Goal: Task Accomplishment & Management: Manage account settings

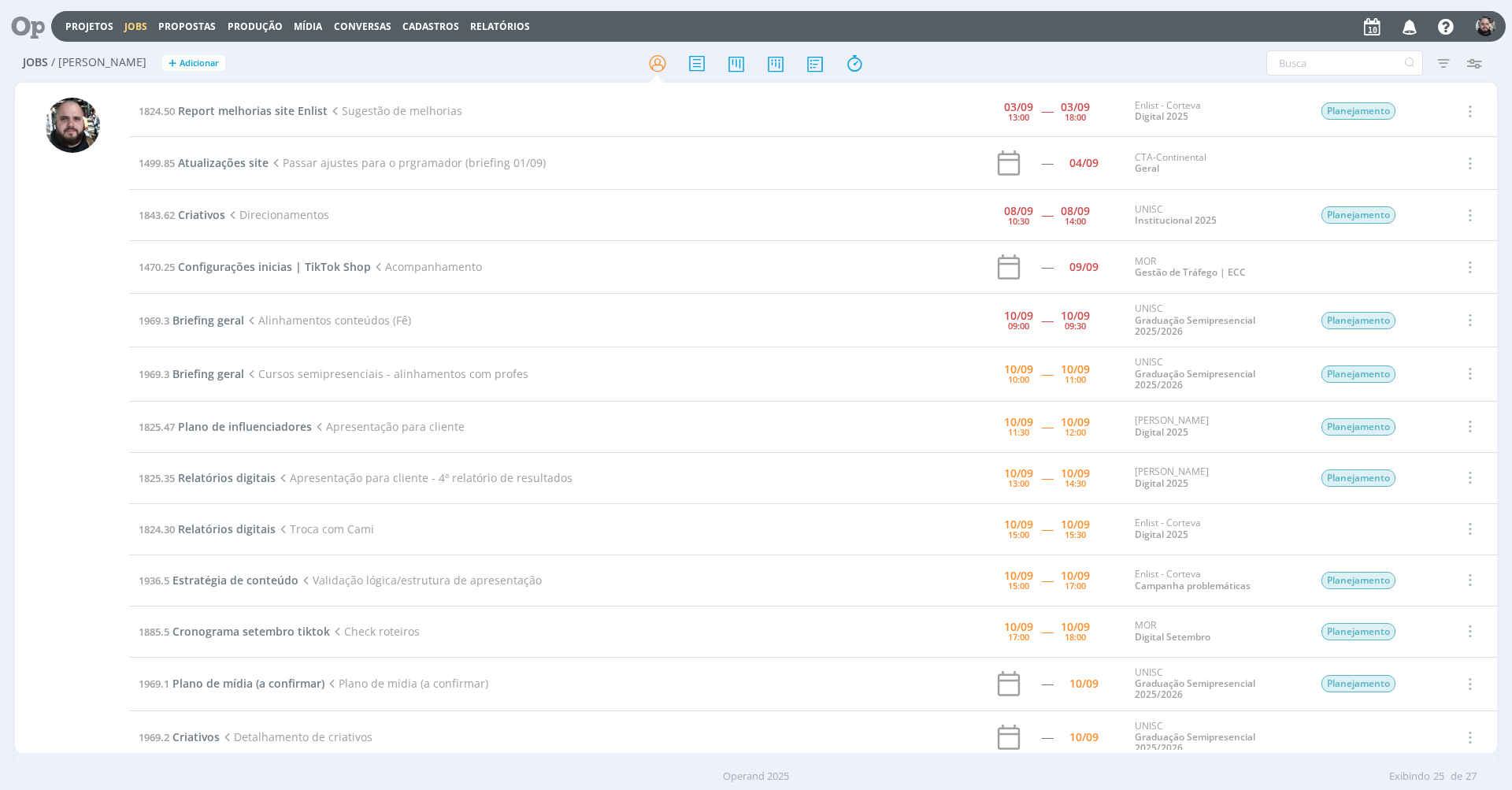
click at [1024, 56] on div "Filtros Filtrar Limpar Tipo Jobs e Tarefas Data Personalizado a Situação dos jo…" at bounding box center [1251, 63] width 478 height 25
click at [1104, 51] on div "Filtros Filtrar Limpar Tipo Jobs e Tarefas Data Personalizado a Situação dos jo…" at bounding box center [1251, 63] width 478 height 25
click at [951, 60] on div at bounding box center [756, 63] width 494 height 28
click at [1136, 22] on div "Projetos Jobs Propostas Produção Mídia Conversas Cadastros Relatórios Notificaç…" at bounding box center [779, 26] width 1455 height 31
click at [370, 68] on h2 "Jobs / Minha Pauta + Adicionar" at bounding box center [262, 60] width 478 height 33
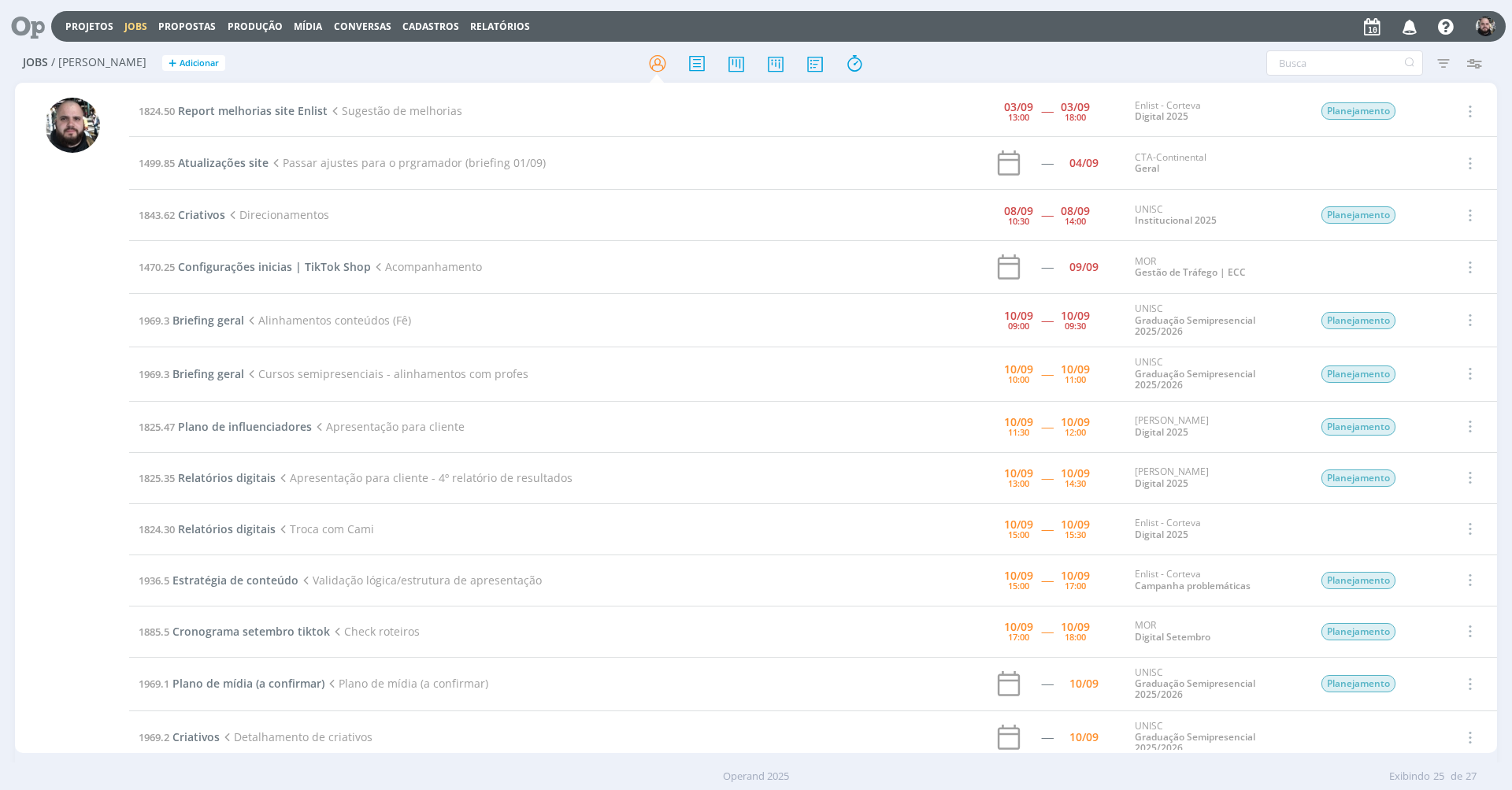
click at [1158, 20] on div "Projetos Jobs Propostas Produção Mídia Conversas Cadastros Relatórios Notificaç…" at bounding box center [779, 26] width 1455 height 31
click at [1257, 31] on div "Projetos Jobs Propostas Produção Mídia Conversas Cadastros Relatórios Notificaç…" at bounding box center [779, 26] width 1455 height 31
click at [1015, 25] on div "Projetos Jobs Propostas Produção Mídia Conversas Cadastros Relatórios Notificaç…" at bounding box center [779, 26] width 1455 height 31
click at [1010, 25] on div "Projetos Jobs Propostas Produção Mídia Conversas Cadastros Relatórios Notificaç…" at bounding box center [779, 26] width 1455 height 31
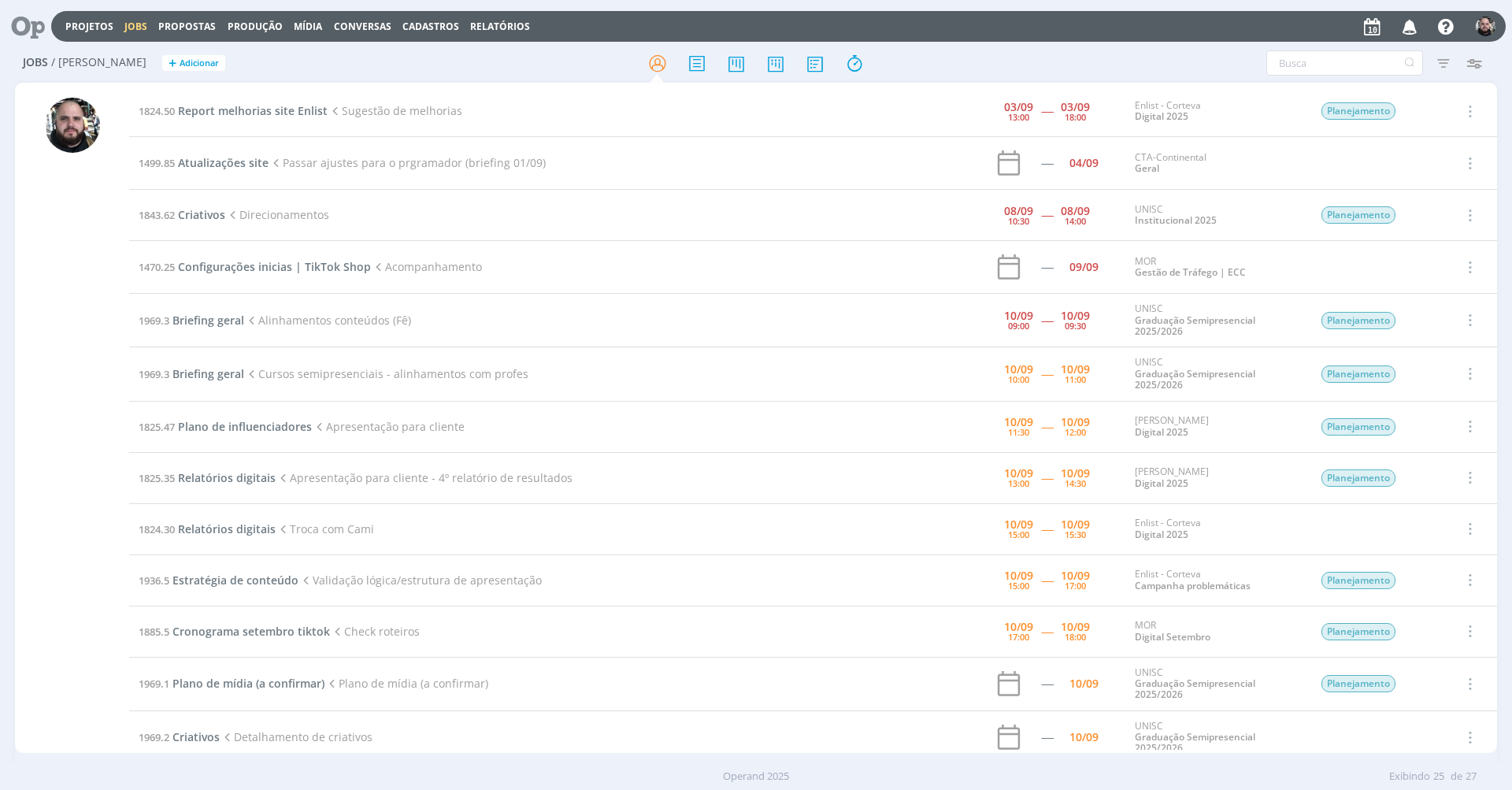
click at [1007, 23] on div "Projetos Jobs Propostas Produção Mídia Conversas Cadastros Relatórios Notificaç…" at bounding box center [779, 26] width 1455 height 31
click at [1122, 38] on div "Projetos Jobs Propostas Produção Mídia Conversas Cadastros Relatórios Notificaç…" at bounding box center [779, 26] width 1455 height 31
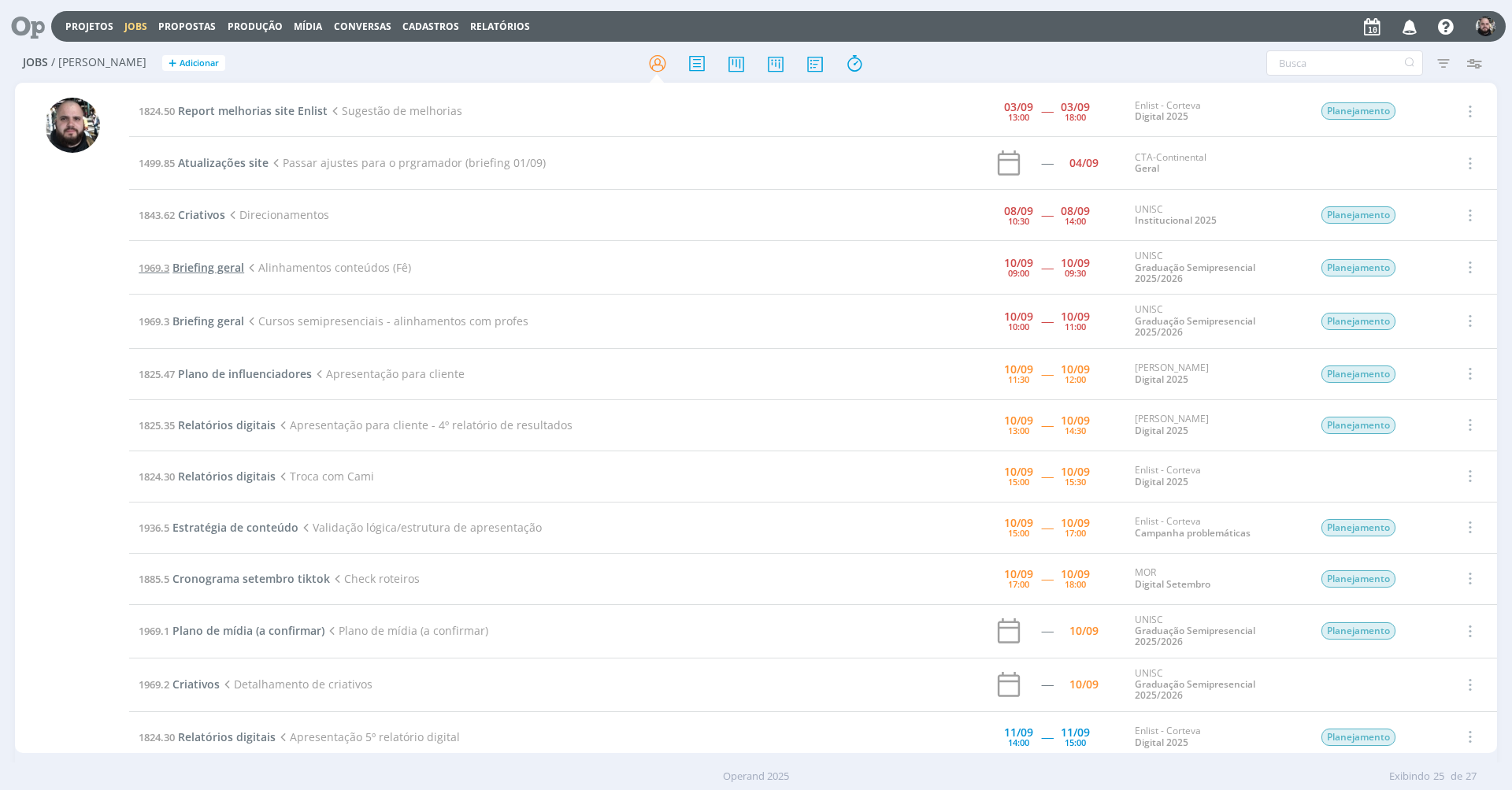
click at [205, 264] on span "Briefing geral" at bounding box center [208, 267] width 72 height 15
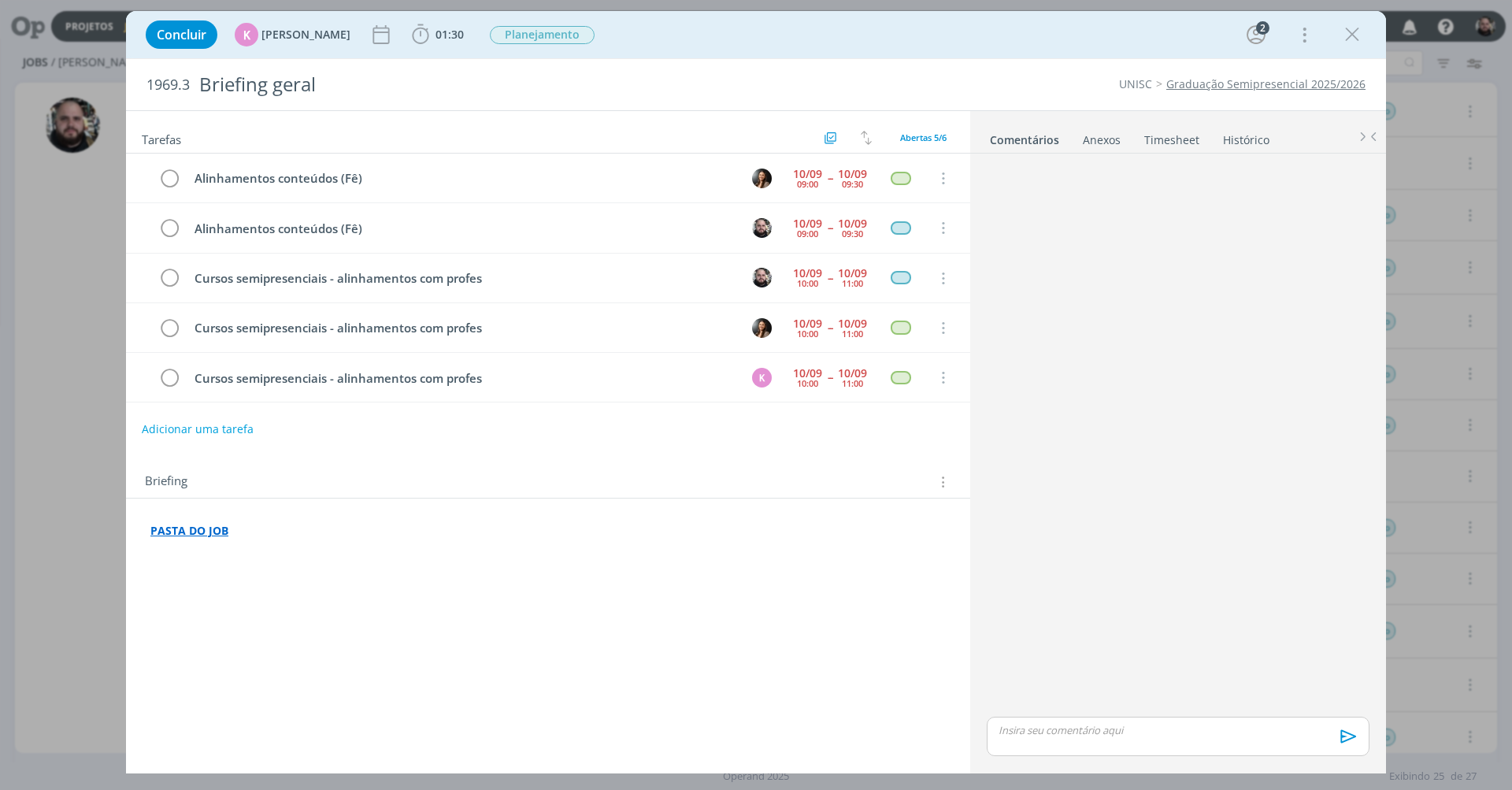
click at [1175, 135] on link "Timesheet" at bounding box center [1173, 137] width 57 height 23
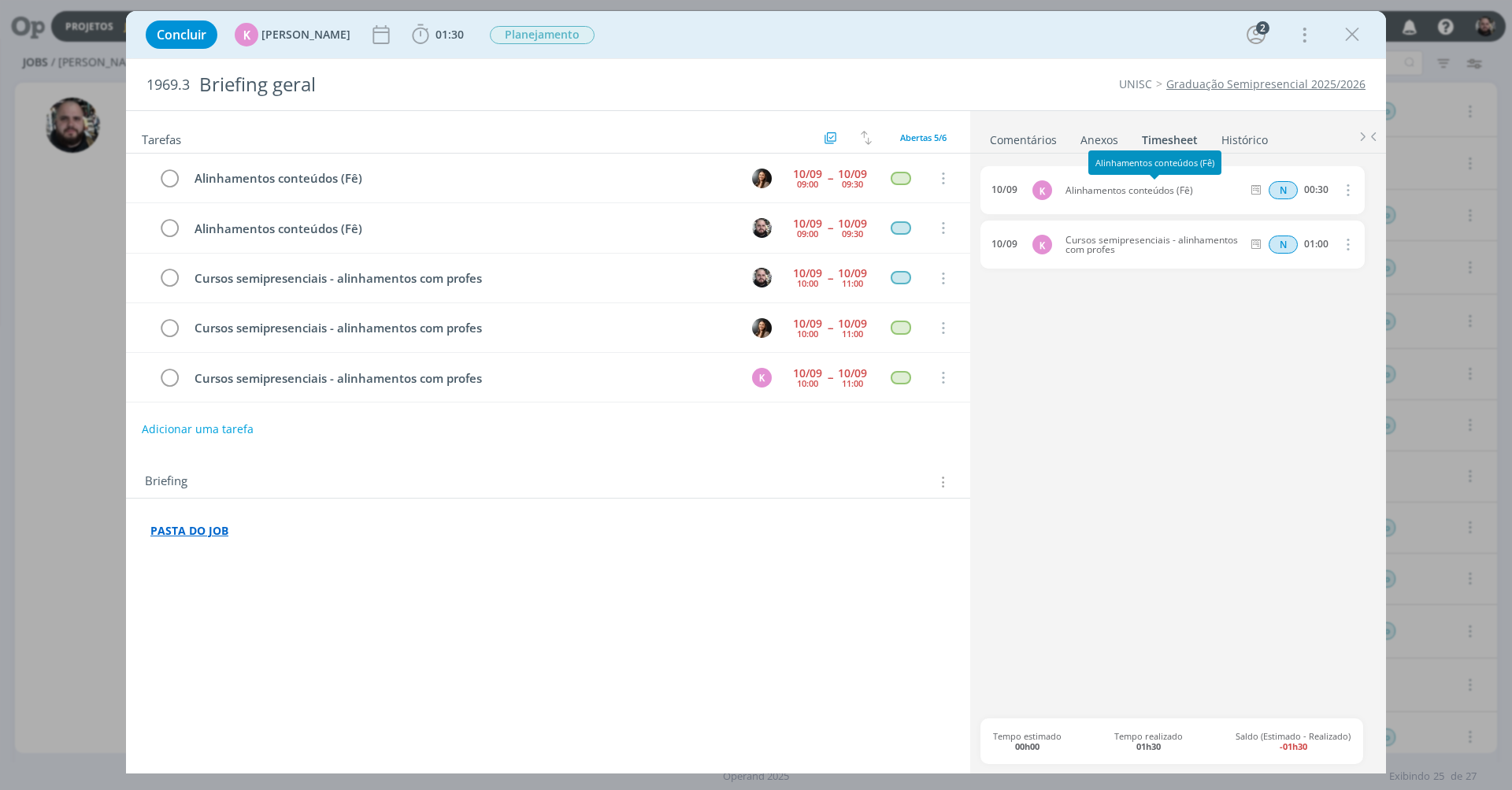
click at [1163, 186] on span "Alinhamentos conteúdos (Fê)" at bounding box center [1154, 190] width 188 height 10
copy div "Alinhamentos conteúdos (Fê)"
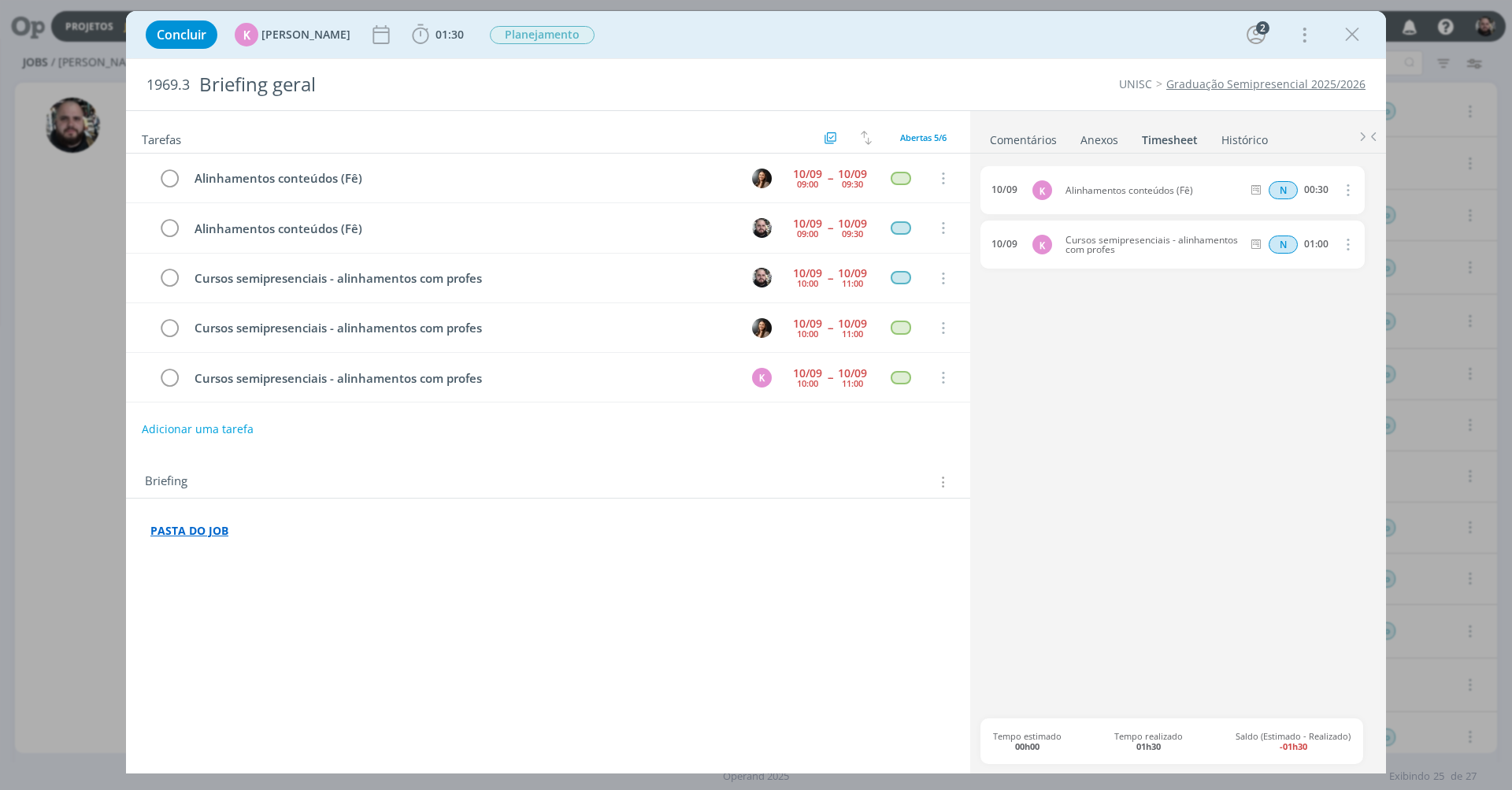
click at [439, 49] on div "Concluir K Karoline Arend 01:30 Iniciar Apontar Data * 10/09/2025 Horas * 00:00…" at bounding box center [756, 35] width 1237 height 38
click at [440, 42] on span "01:30" at bounding box center [438, 35] width 59 height 24
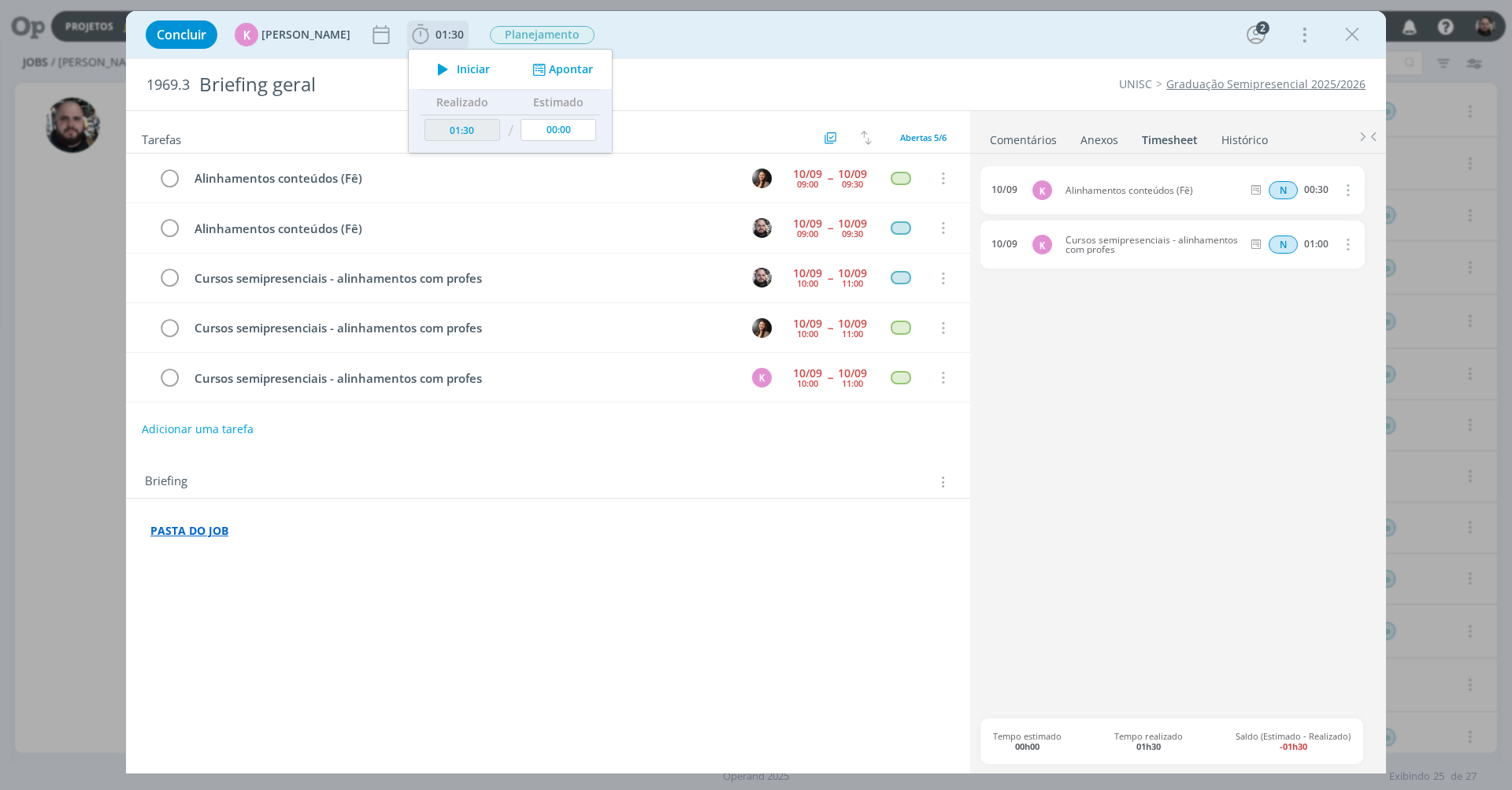
click at [548, 68] on button "Apontar" at bounding box center [561, 69] width 66 height 17
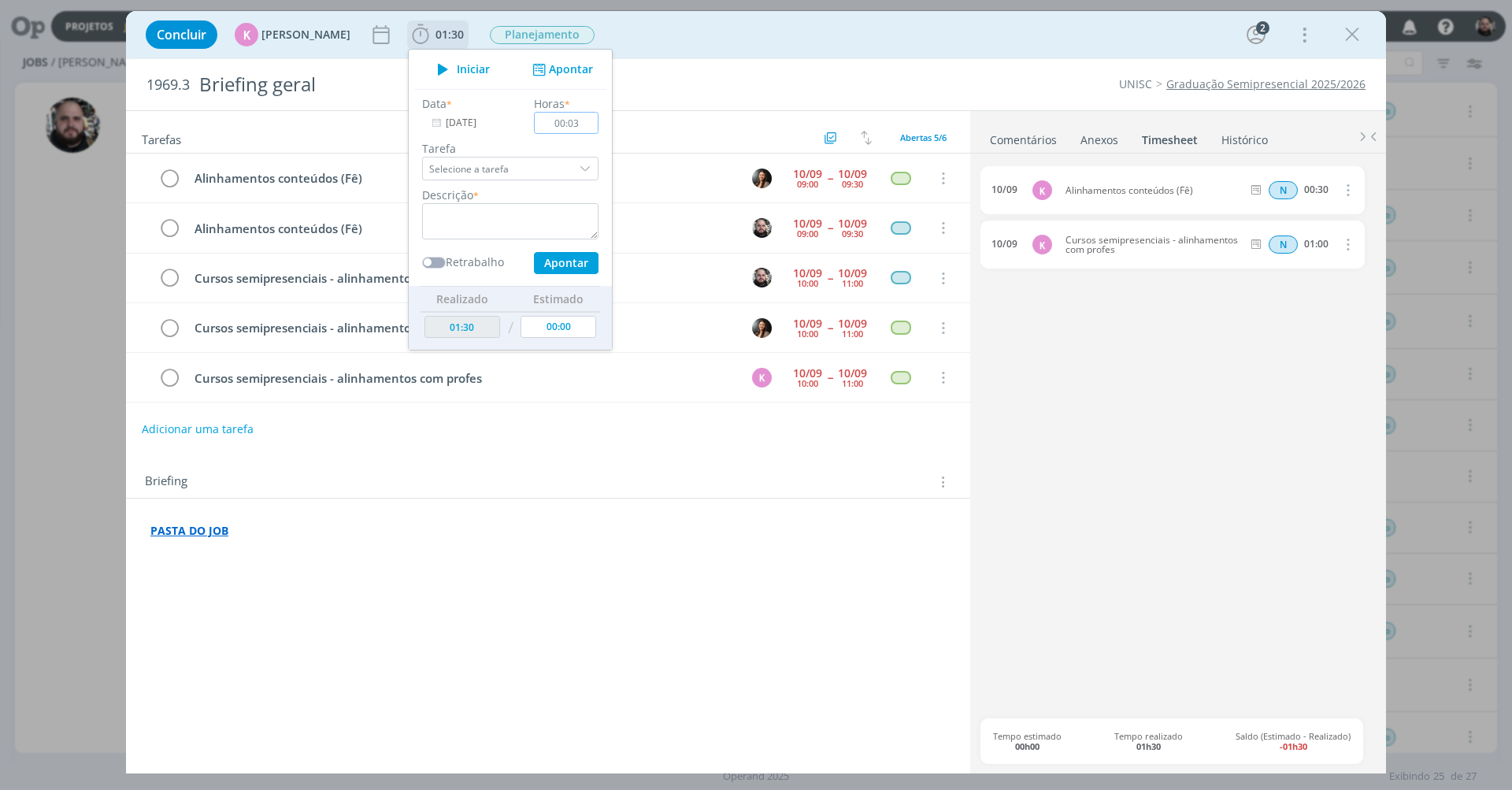
type input "00:30"
click at [518, 218] on textarea "dialog" at bounding box center [510, 221] width 177 height 36
paste textarea "Alinhamentos conteúdos (Fê)"
type textarea "Alinhamentos conteúdos (Fê)"
click at [563, 270] on button "Apontar" at bounding box center [566, 263] width 65 height 22
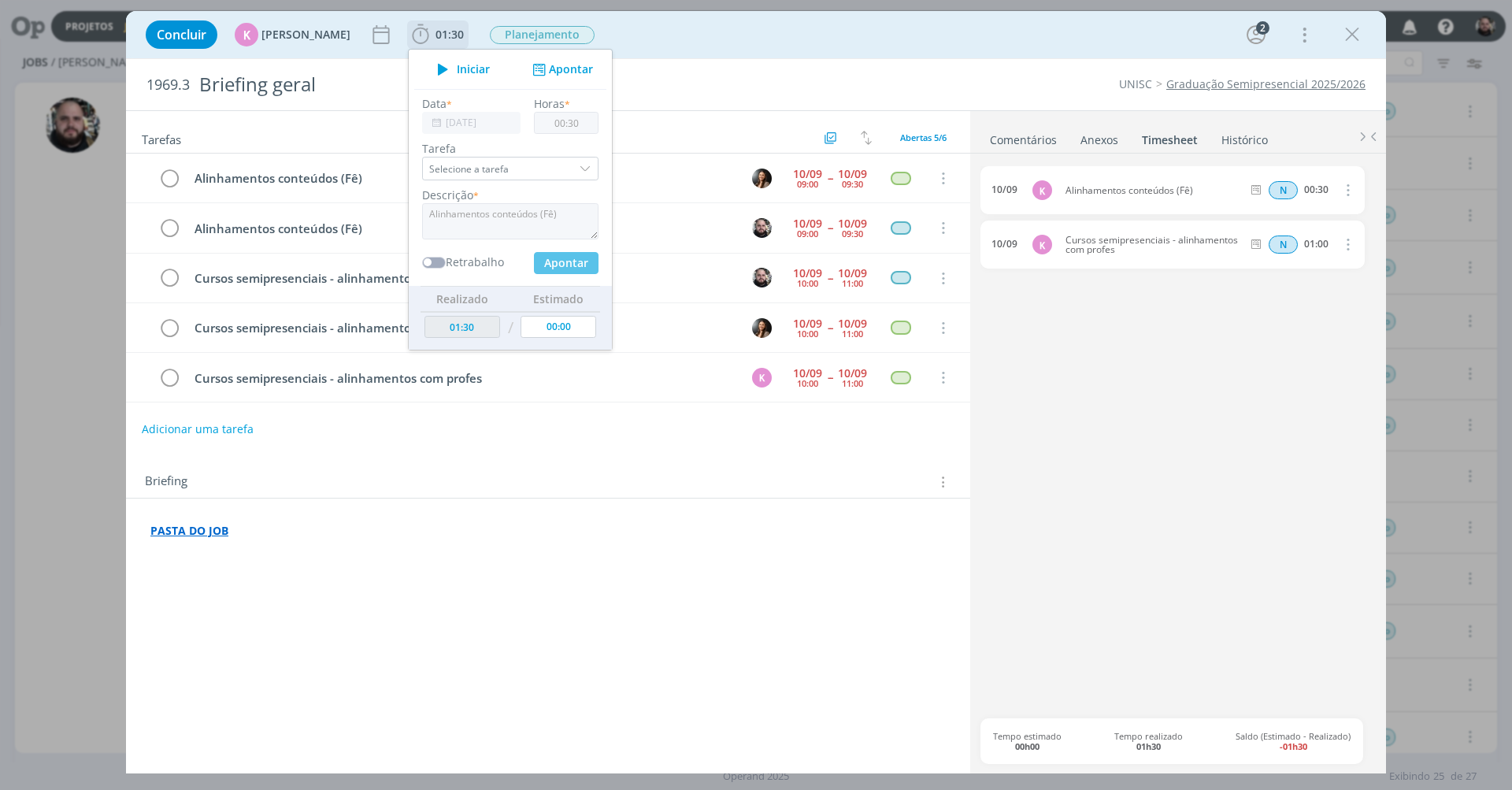
type input "02:00"
type input "00:00"
click at [566, 79] on div "Iniciar Apontar" at bounding box center [510, 69] width 203 height 39
click at [594, 130] on div "Data * 10/09/2025 Horas * 00:00 Tarefa Selecione a tarefa Descrição * Retrabalh…" at bounding box center [510, 184] width 192 height 179
click at [581, 122] on input "00:00" at bounding box center [566, 123] width 65 height 22
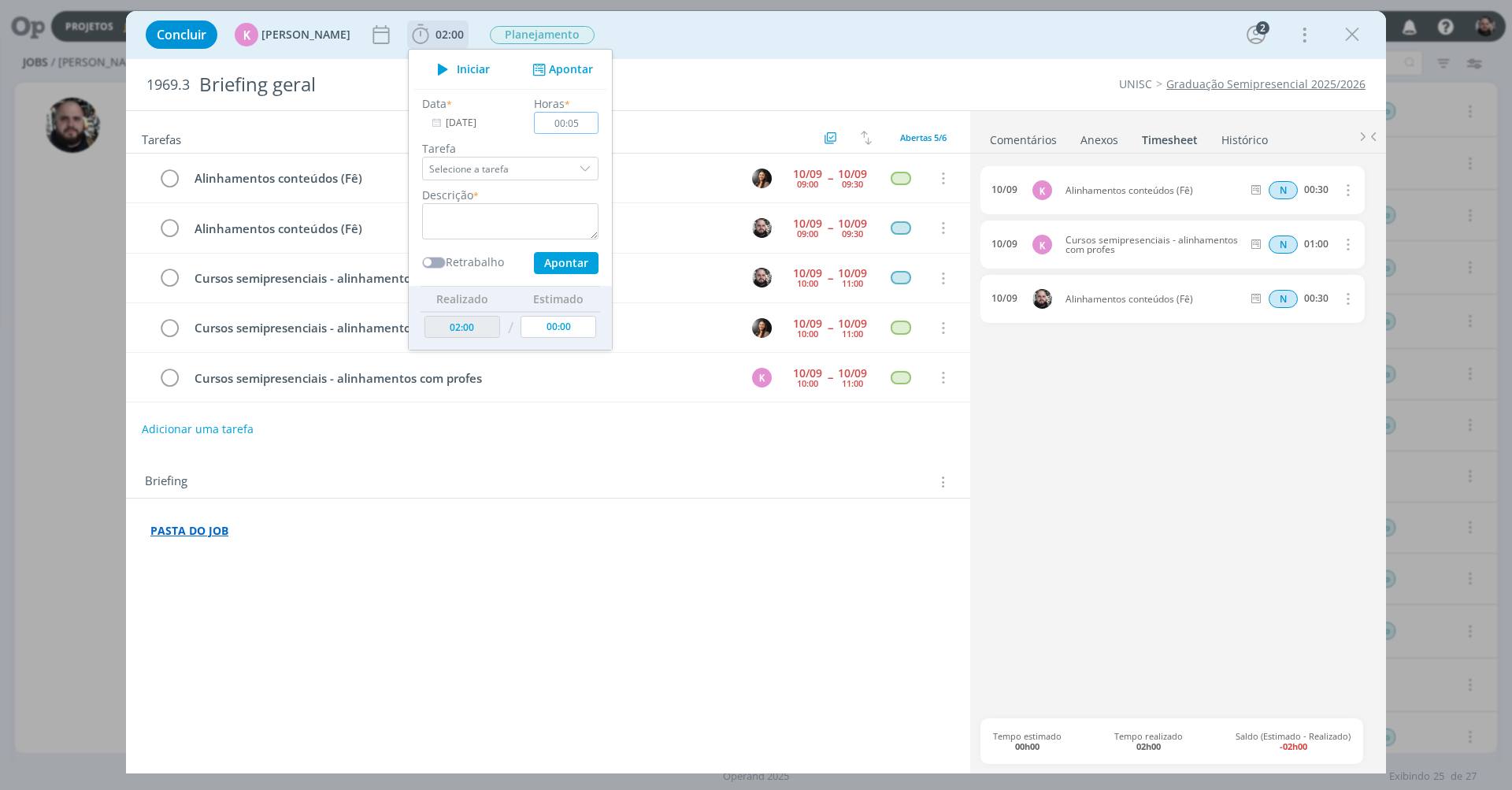
type input "00:58"
click at [516, 219] on textarea "dialog" at bounding box center [510, 221] width 177 height 36
type textarea "alinhamento com Luluani e prof Chana"
click at [562, 259] on button "Apontar" at bounding box center [566, 263] width 65 height 22
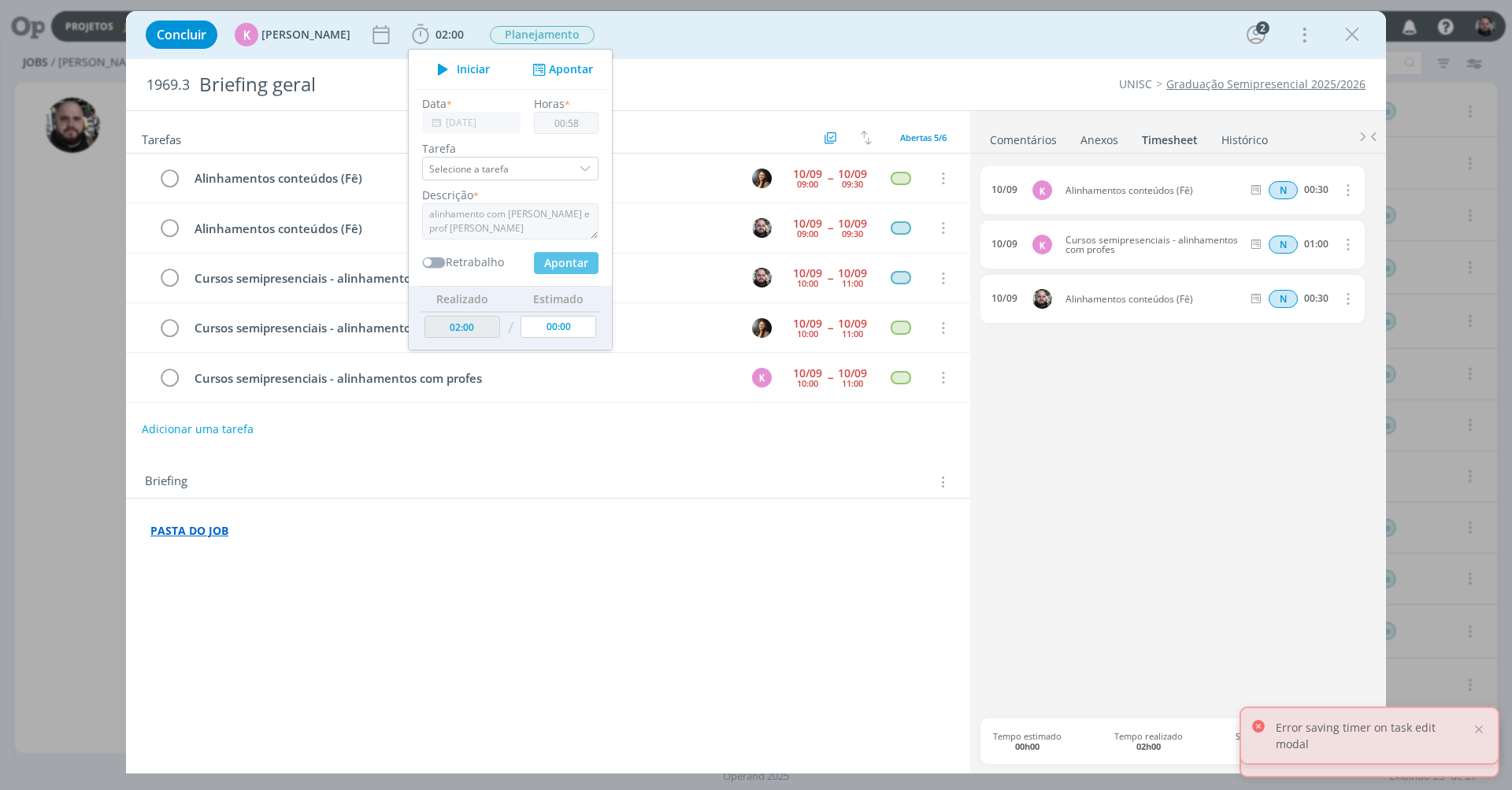
click at [709, 45] on div "Concluir K Karoline Arend 02:00 Iniciar Apontar Data * 10/09/2025 Horas * 00:58…" at bounding box center [756, 35] width 1237 height 38
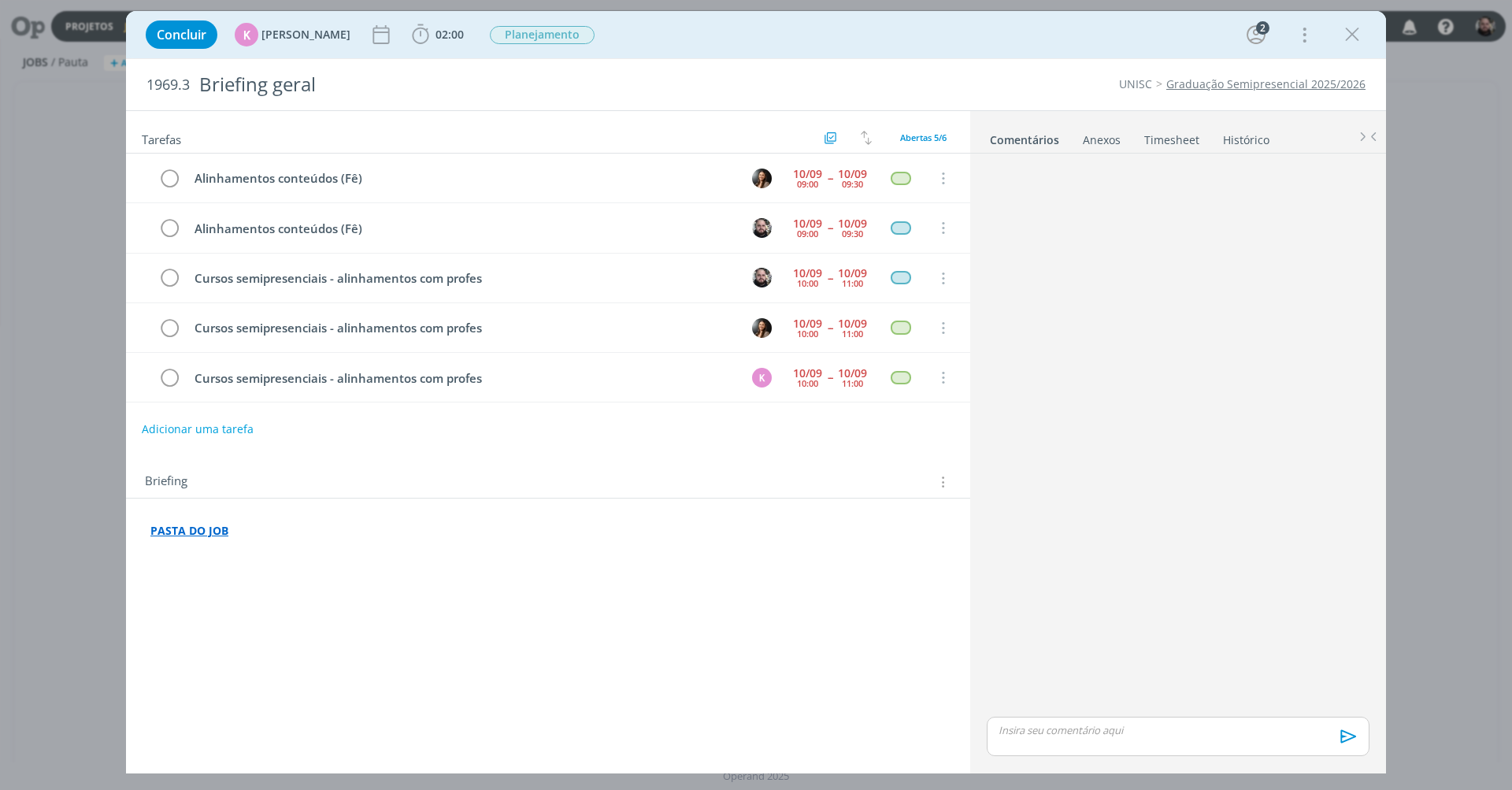
click at [1148, 134] on link "Timesheet" at bounding box center [1173, 137] width 57 height 23
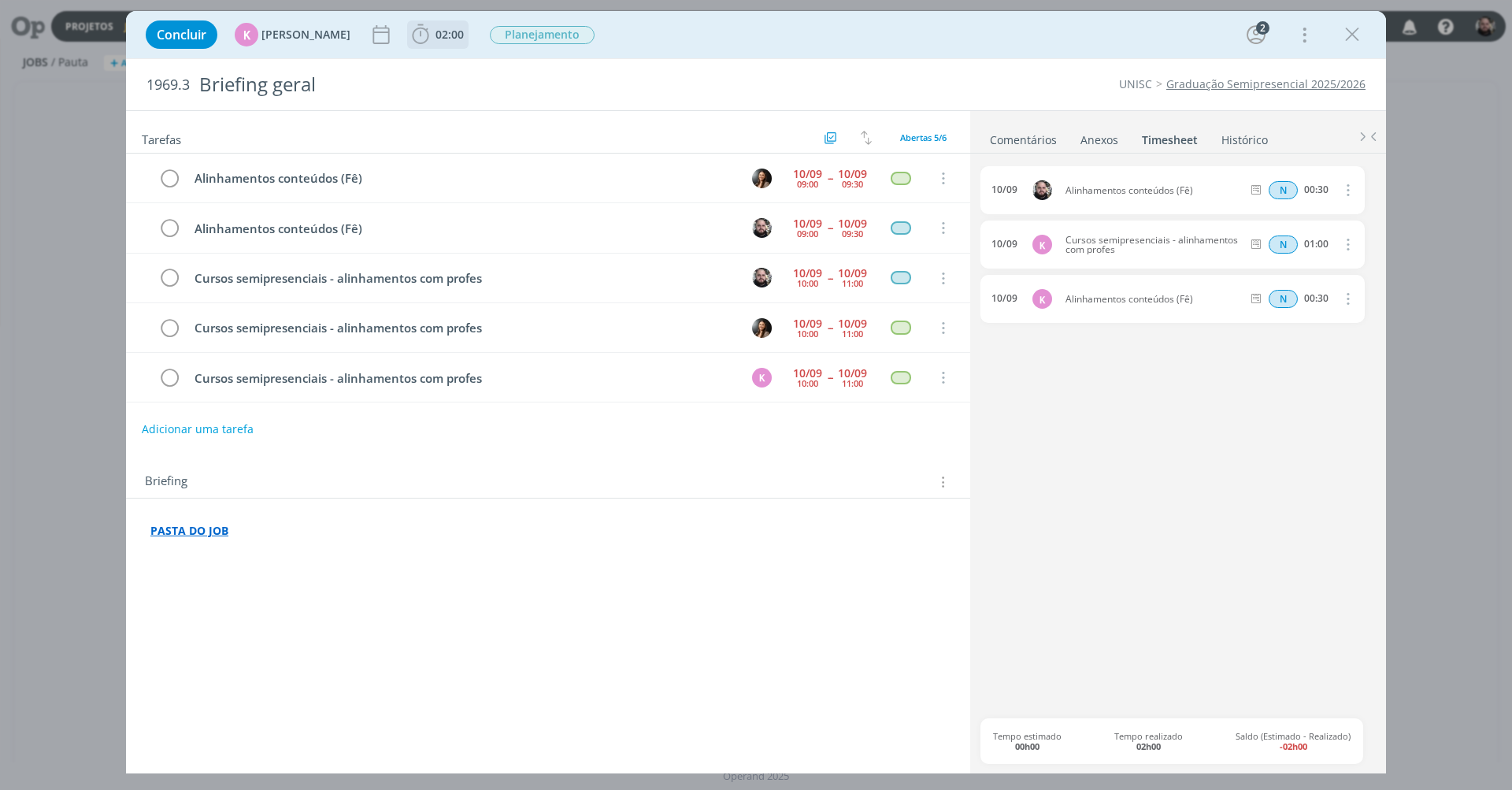
click at [435, 35] on span "02:00" at bounding box center [450, 34] width 28 height 15
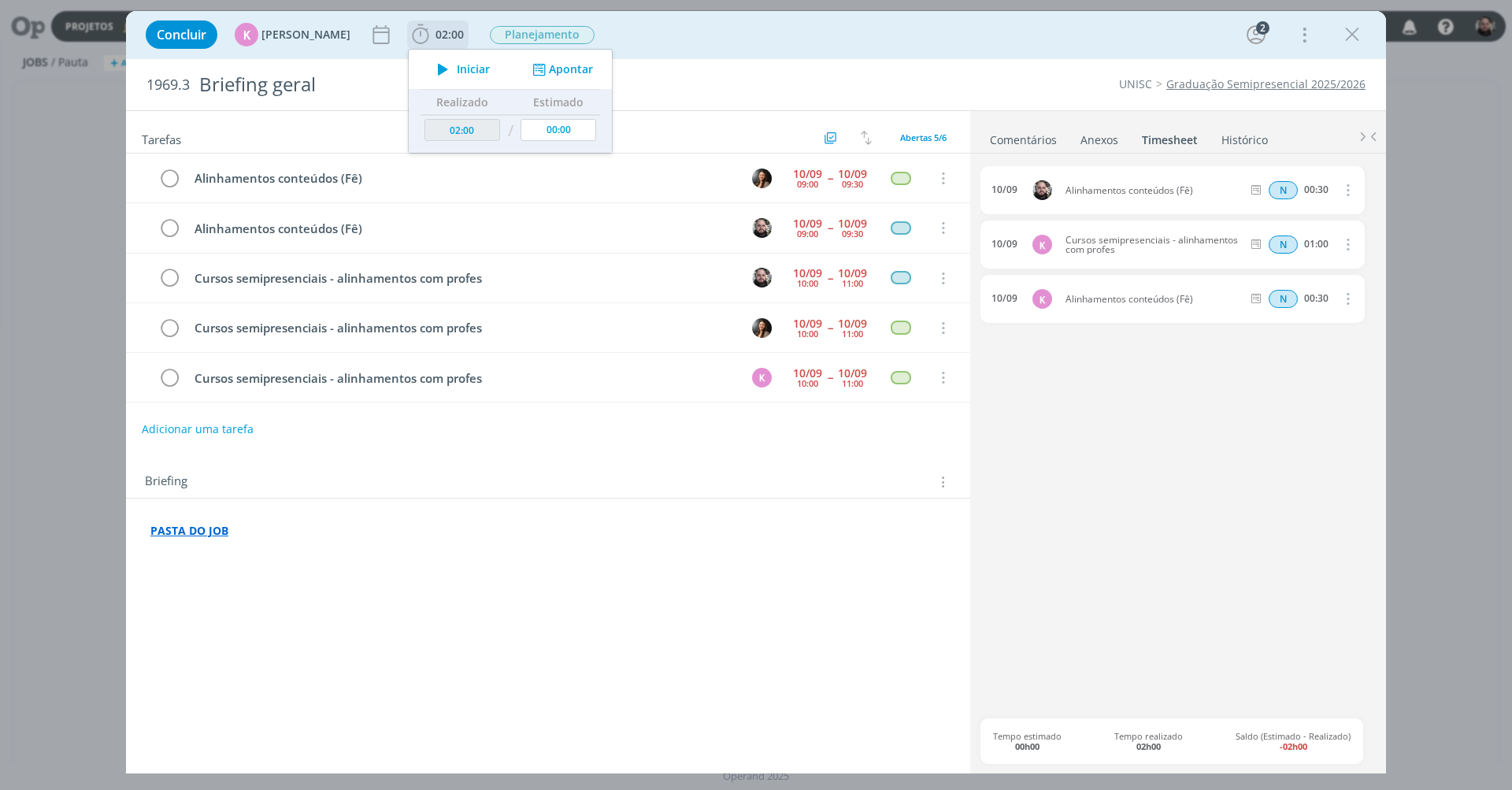
click at [552, 61] on button "Apontar" at bounding box center [561, 69] width 66 height 17
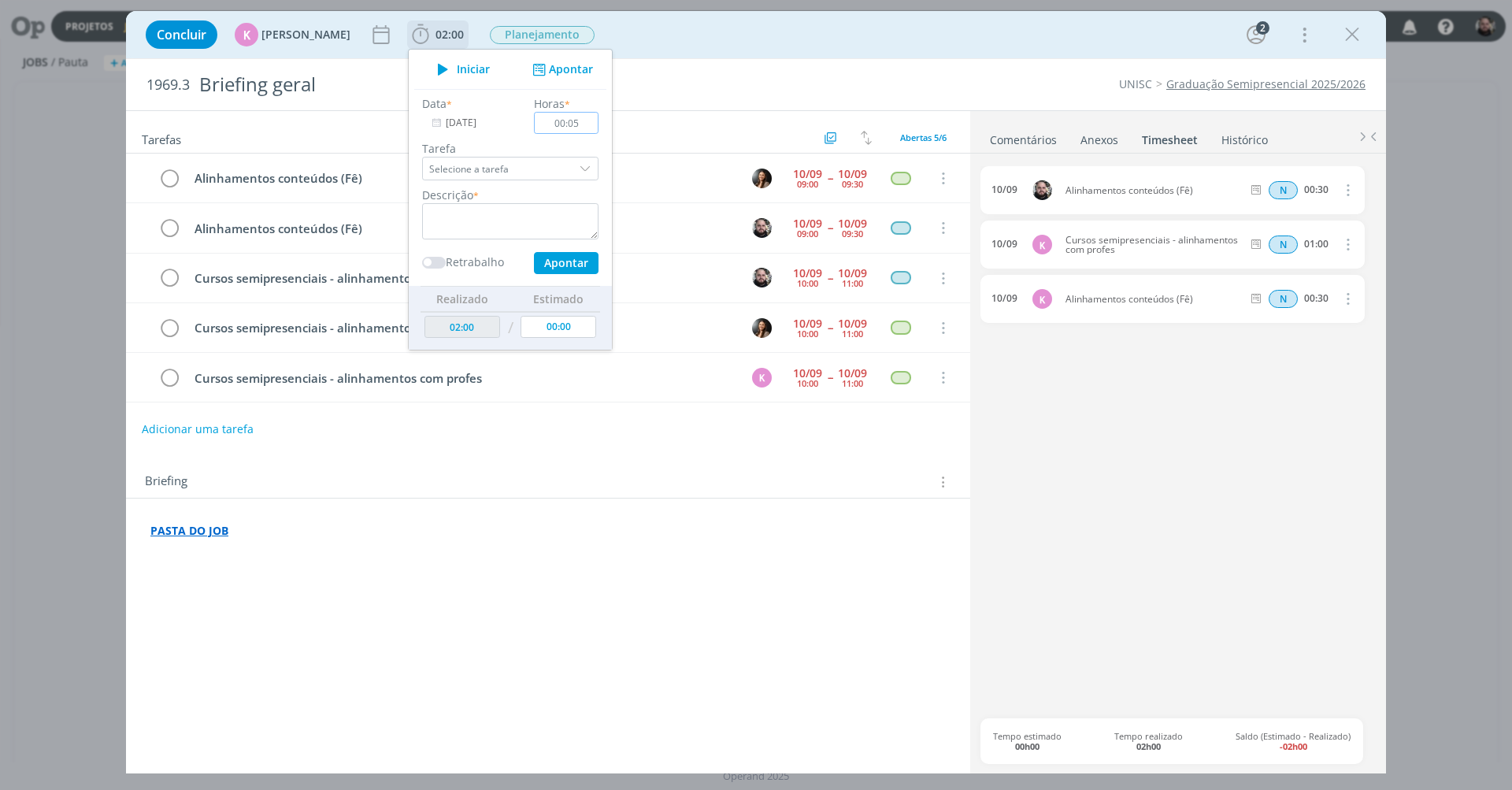
type input "00:58"
click at [533, 206] on textarea "dialog" at bounding box center [510, 221] width 177 height 36
paste textarea "Alinhamentos conteúdos (Fê)"
click at [562, 254] on button "Apontar" at bounding box center [566, 263] width 65 height 22
type textarea "Alinhamentos conteúdos (Fê)"
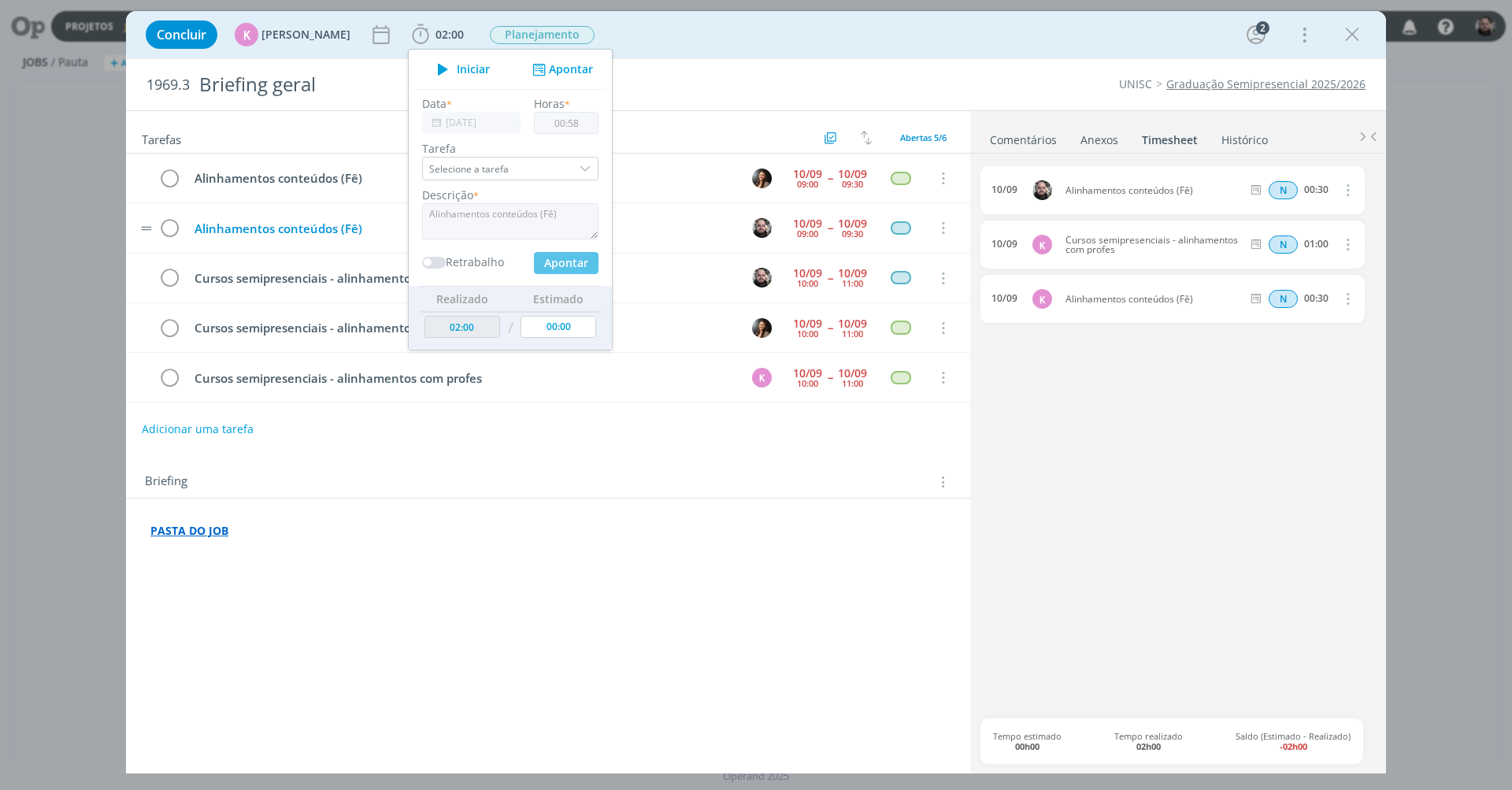
type input "02:58"
type input "00:00"
click at [1350, 354] on icon "dialog" at bounding box center [1348, 353] width 18 height 19
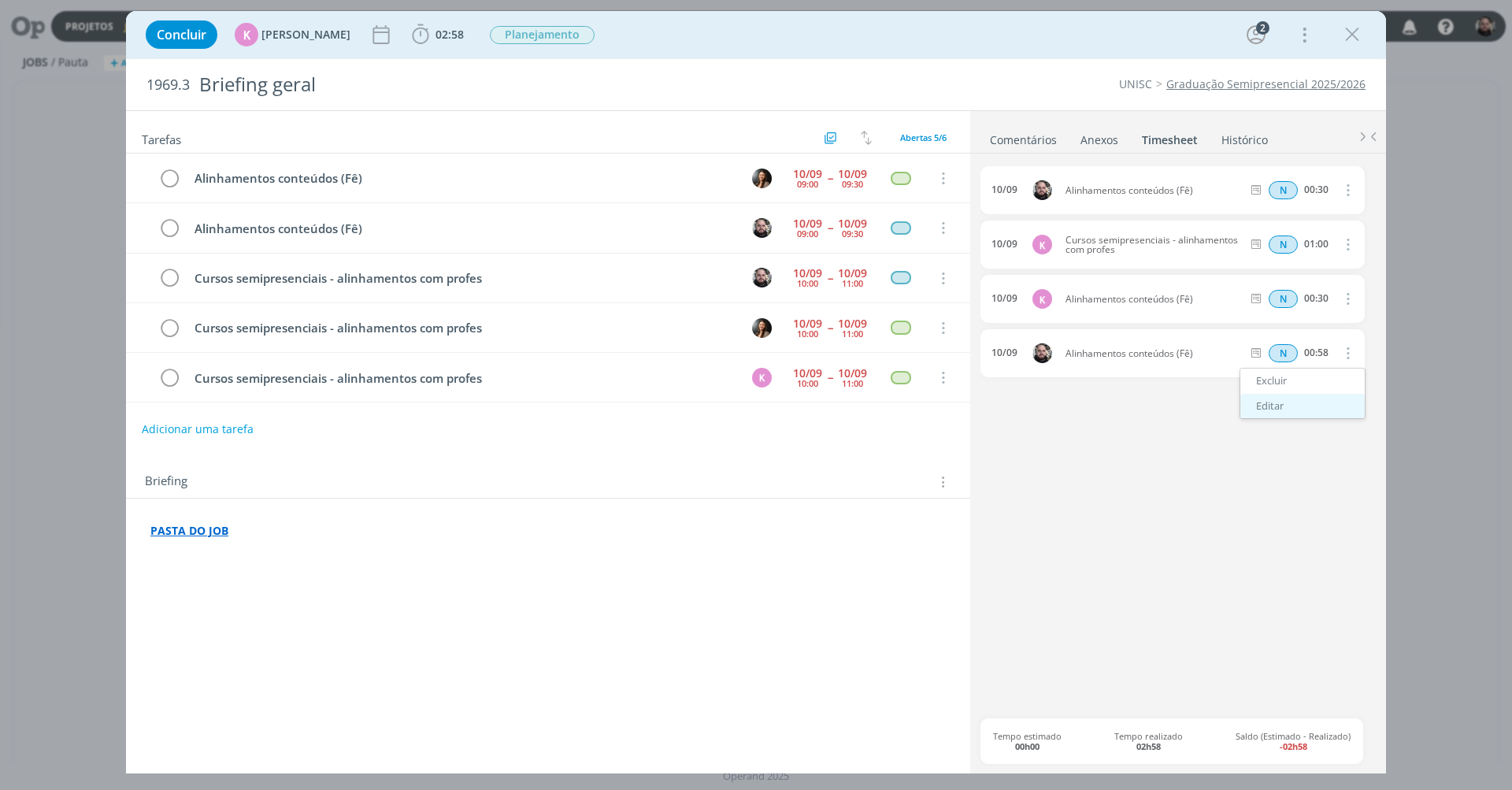
click at [1269, 400] on link "Editar" at bounding box center [1303, 406] width 124 height 25
click at [1134, 351] on div "Alinhamentos conteúdos (Fê)" at bounding box center [1109, 353] width 85 height 28
click at [1026, 31] on div "Concluir K [PERSON_NAME] 02:58 Iniciar Apontar Data * [DATE] Horas * 00:00 Tare…" at bounding box center [756, 35] width 1237 height 38
click at [171, 227] on icon "dialog" at bounding box center [169, 228] width 24 height 24
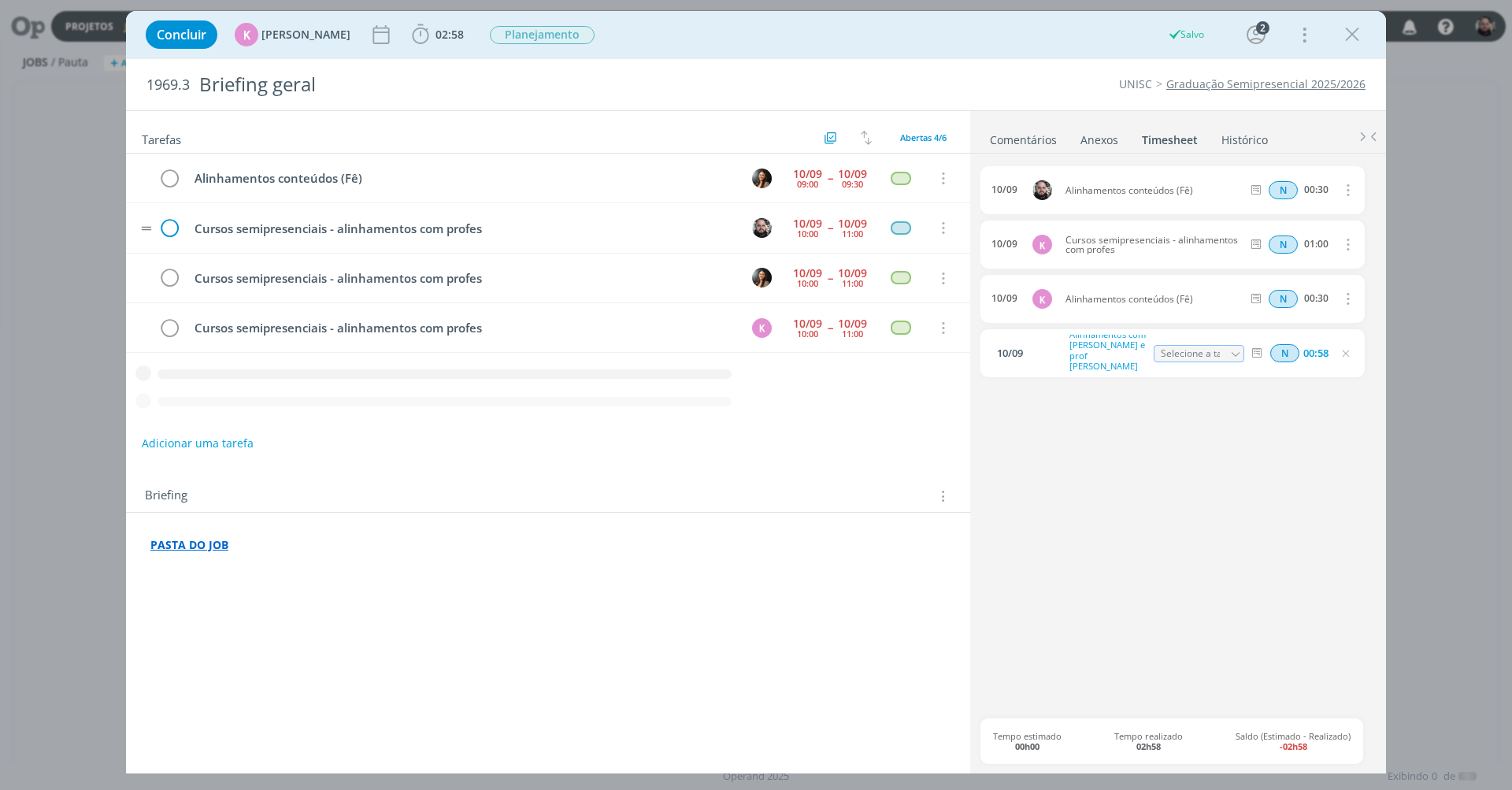
click at [170, 228] on icon "dialog" at bounding box center [169, 228] width 24 height 24
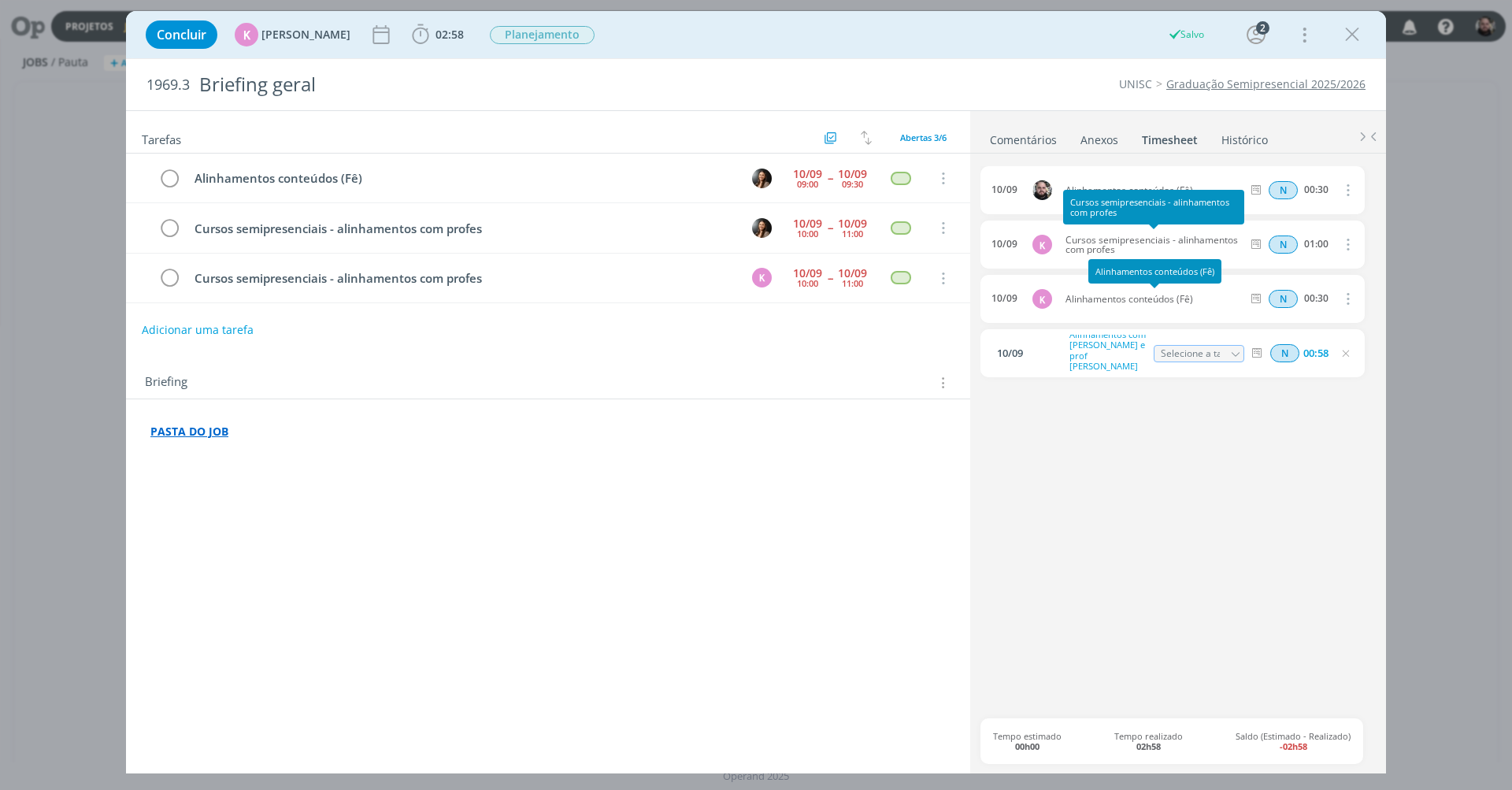
click at [1221, 475] on div "10/09 Alinhamentos conteúdos (Fê) N 00:30 Excluir 10/09 K Cursos semipresenciai…" at bounding box center [1178, 442] width 395 height 552
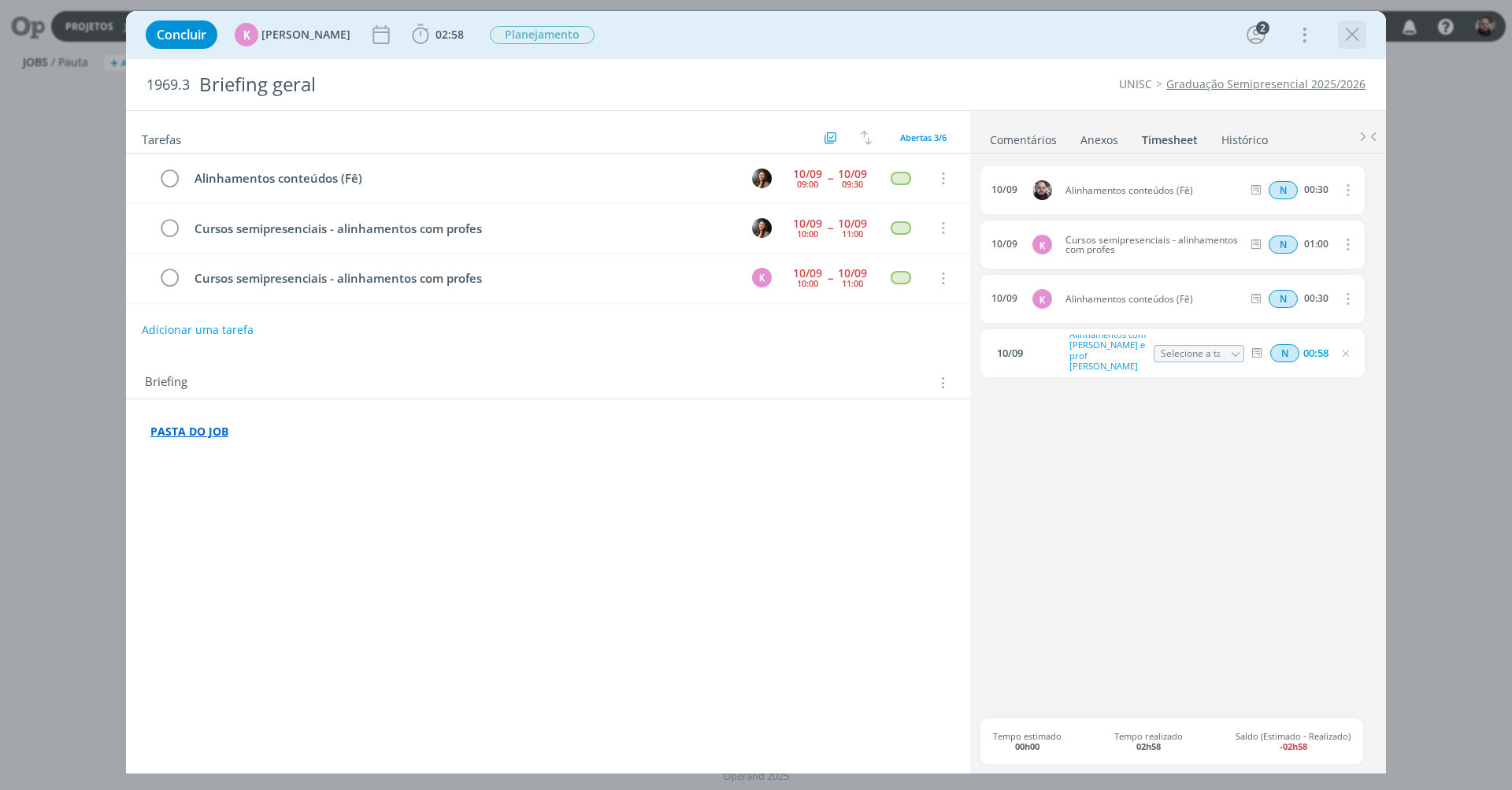
click at [1344, 39] on icon "dialog" at bounding box center [1352, 35] width 24 height 24
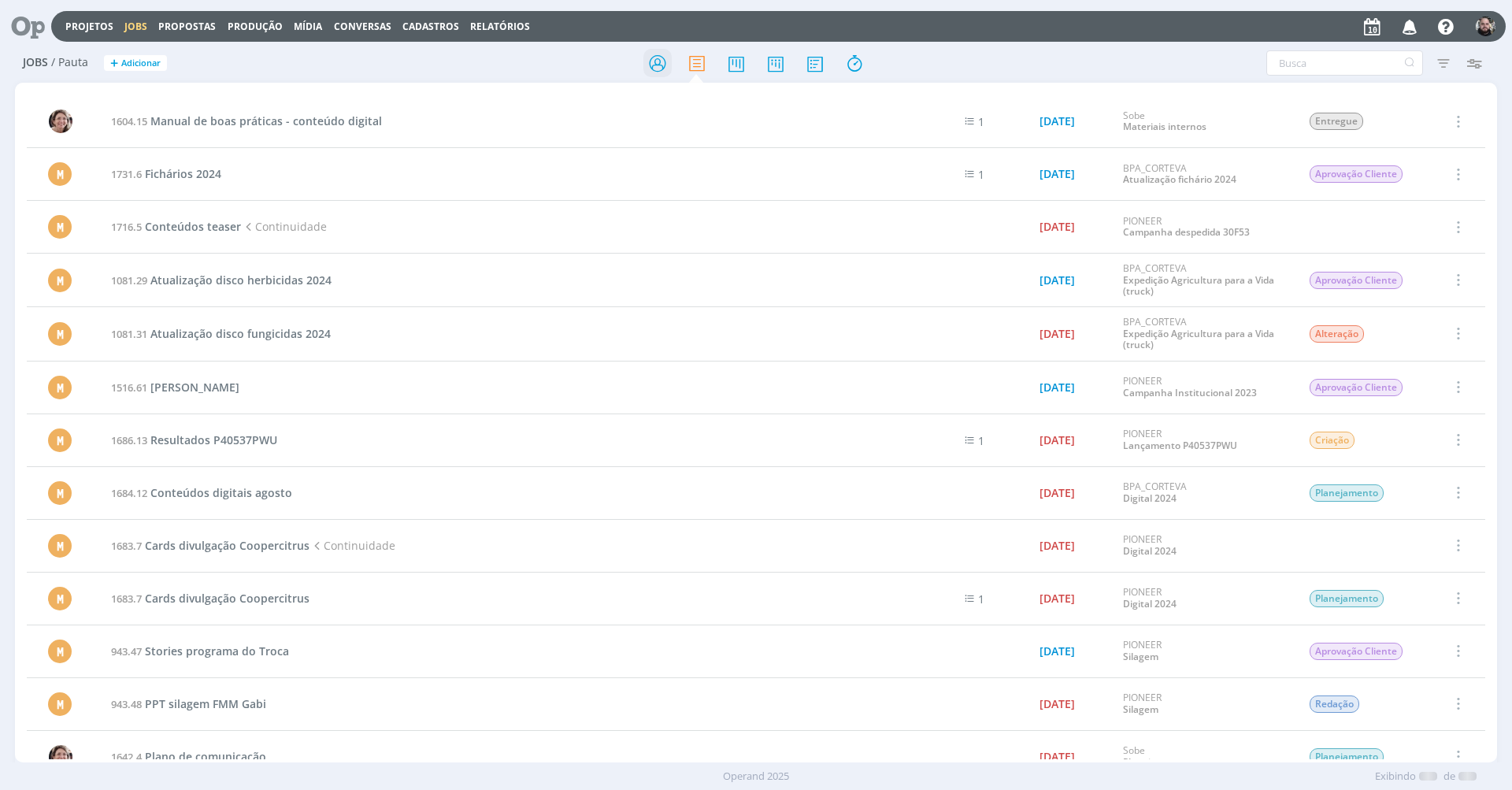
click at [658, 59] on icon at bounding box center [657, 63] width 28 height 31
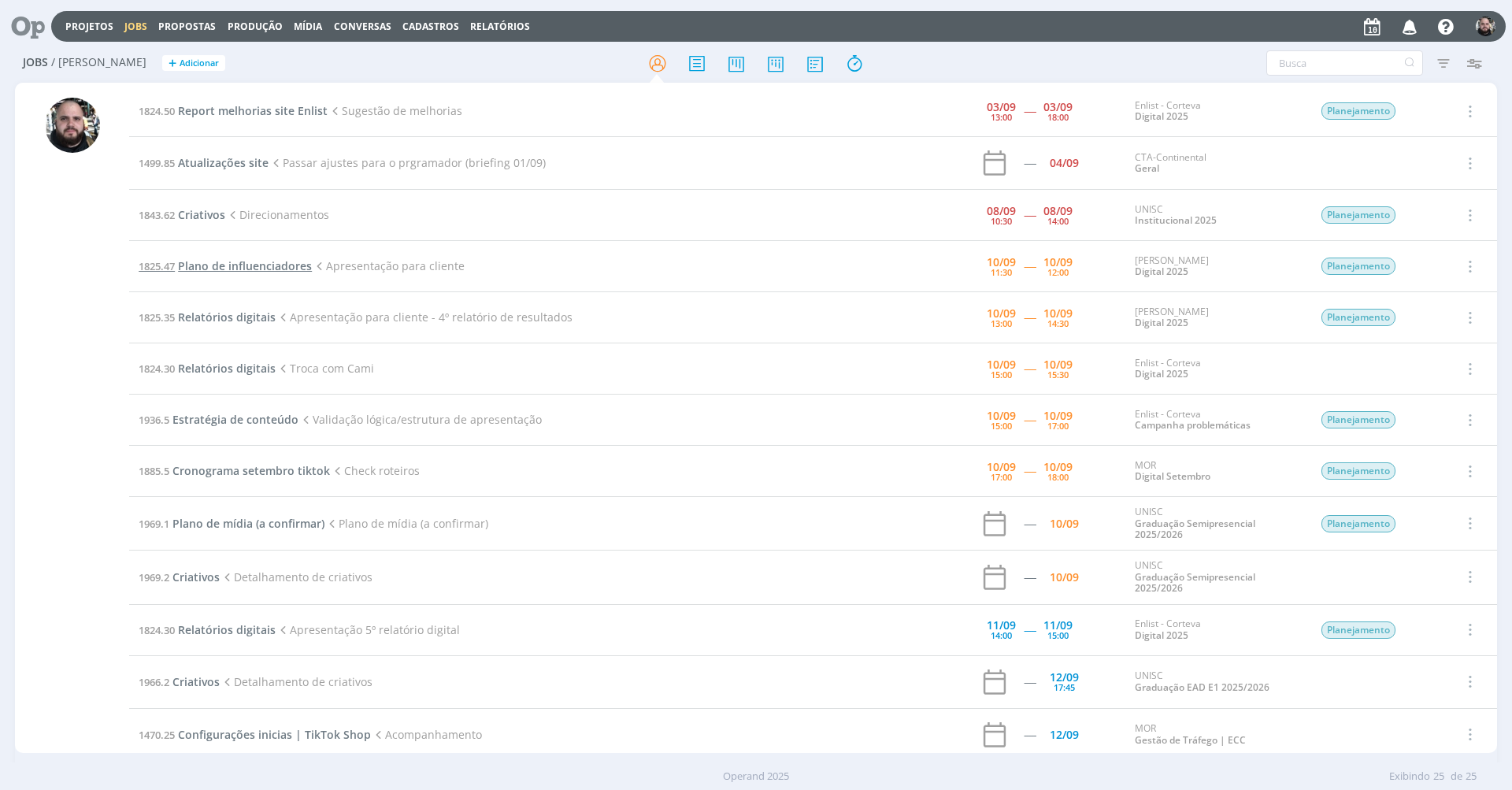
click at [291, 267] on span "Plano de influenciadores" at bounding box center [244, 266] width 134 height 15
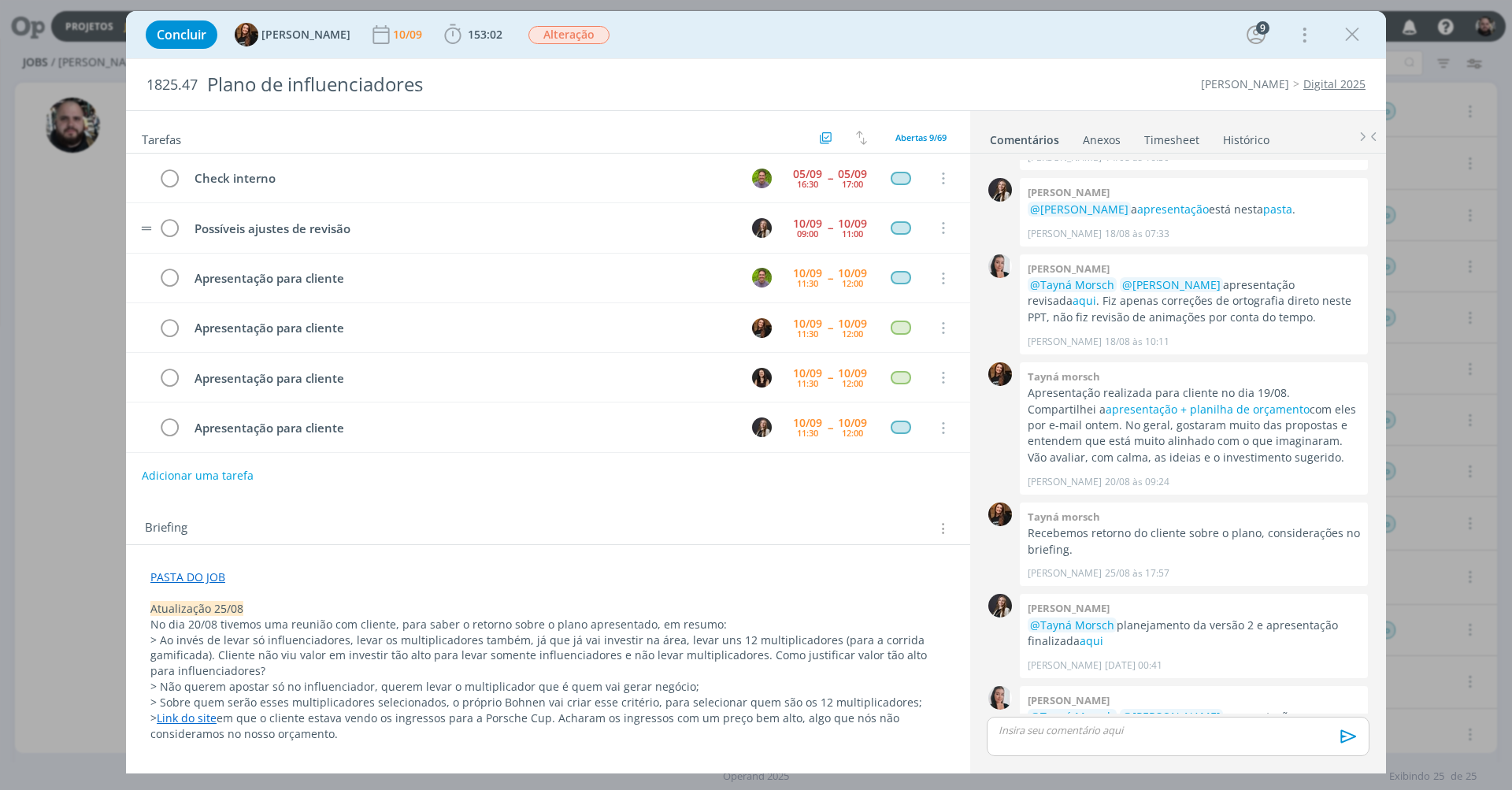
scroll to position [149, 0]
click at [171, 374] on icon "dialog" at bounding box center [169, 378] width 24 height 24
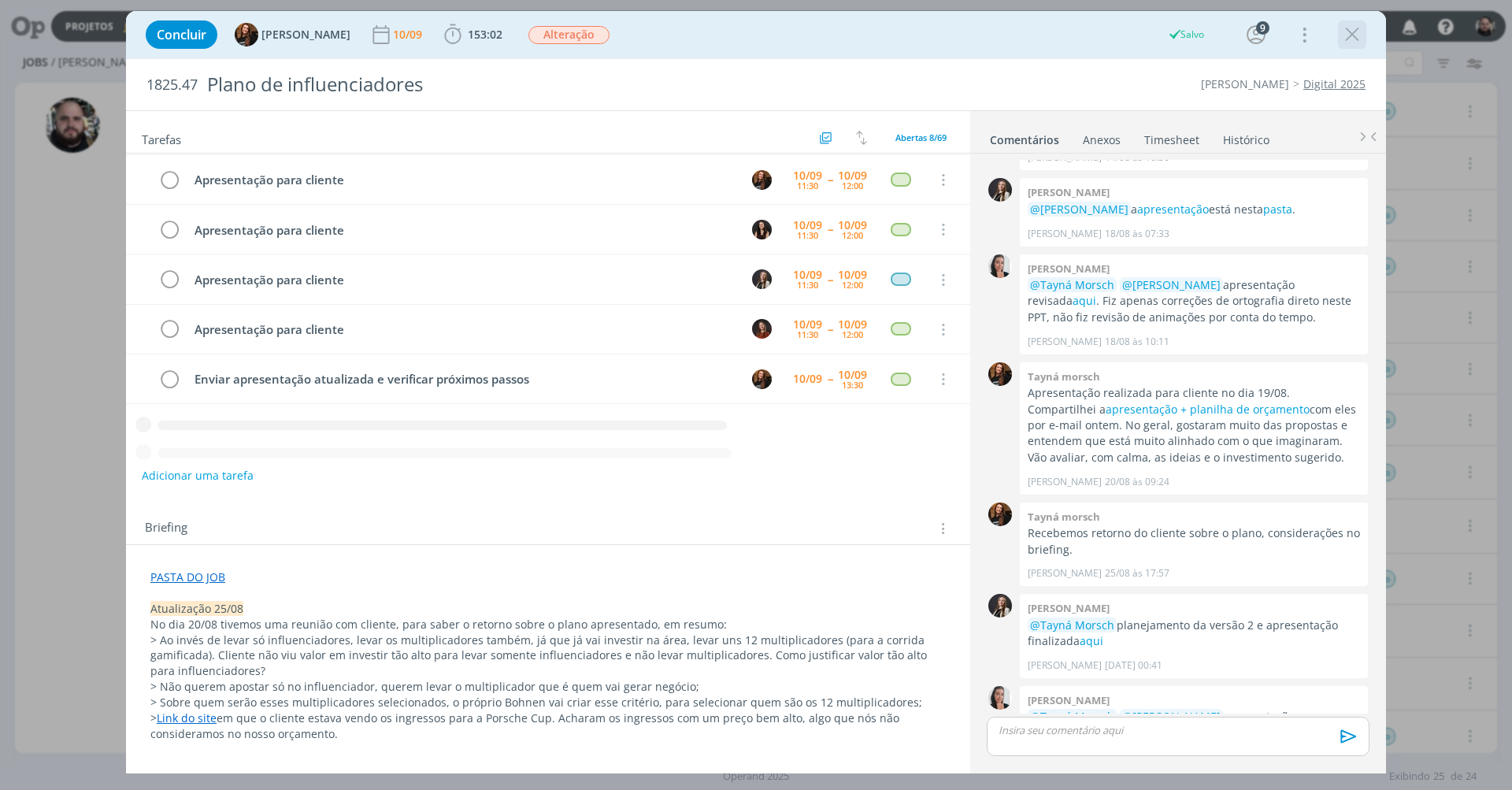
scroll to position [100, 0]
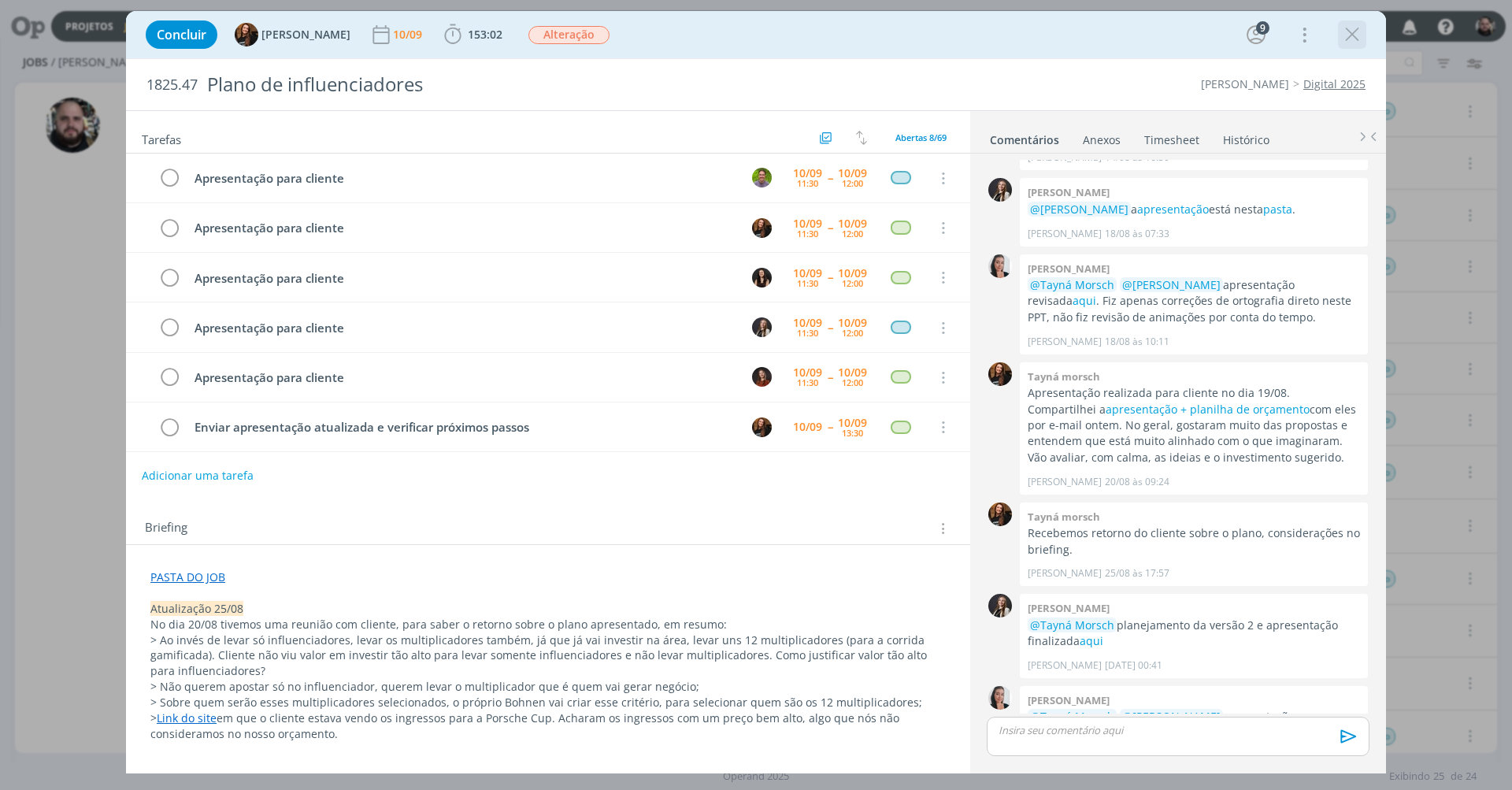
click at [1359, 38] on icon "dialog" at bounding box center [1352, 35] width 24 height 24
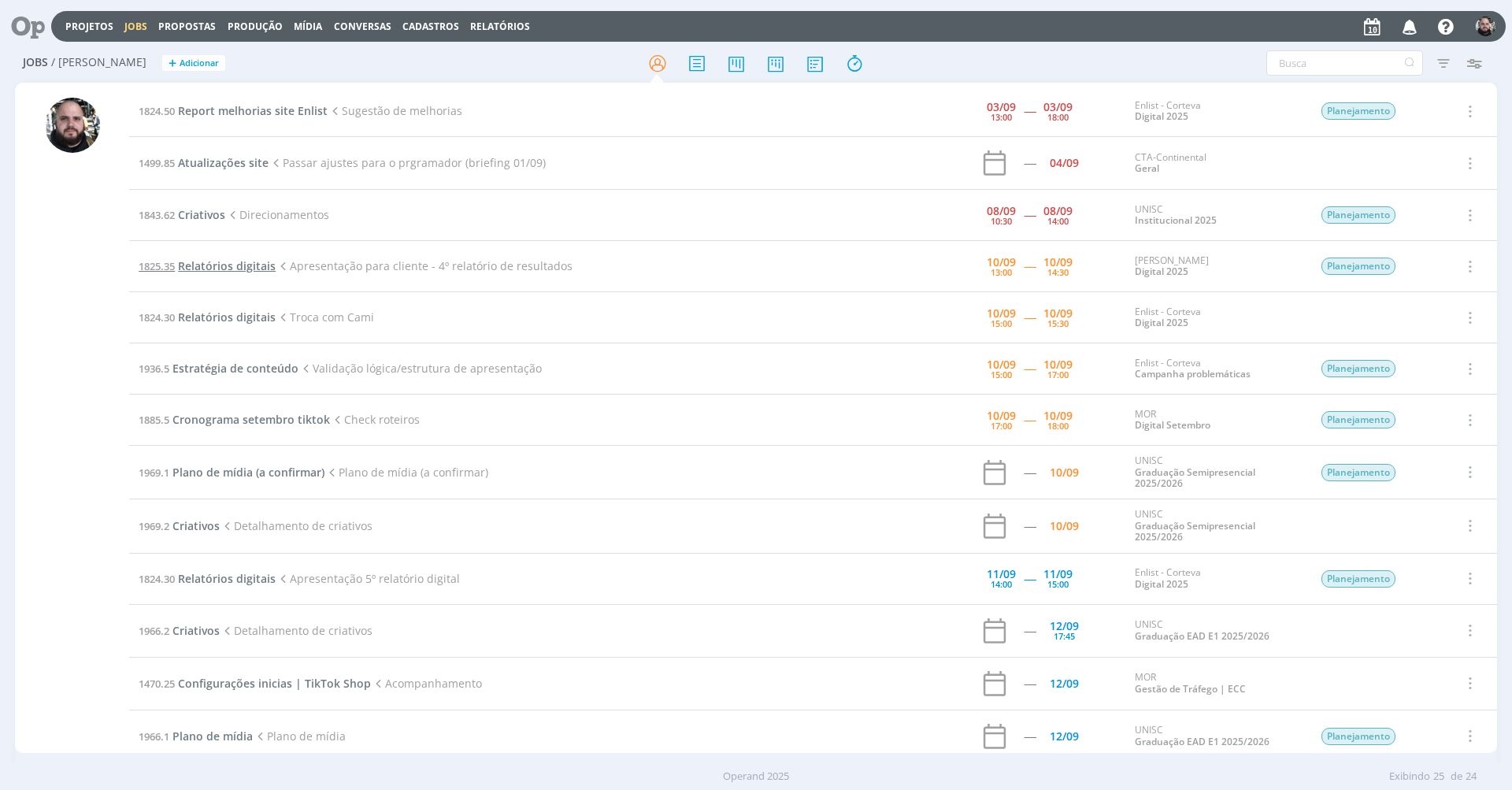
click at [226, 267] on span "Relatórios digitais" at bounding box center [227, 266] width 98 height 15
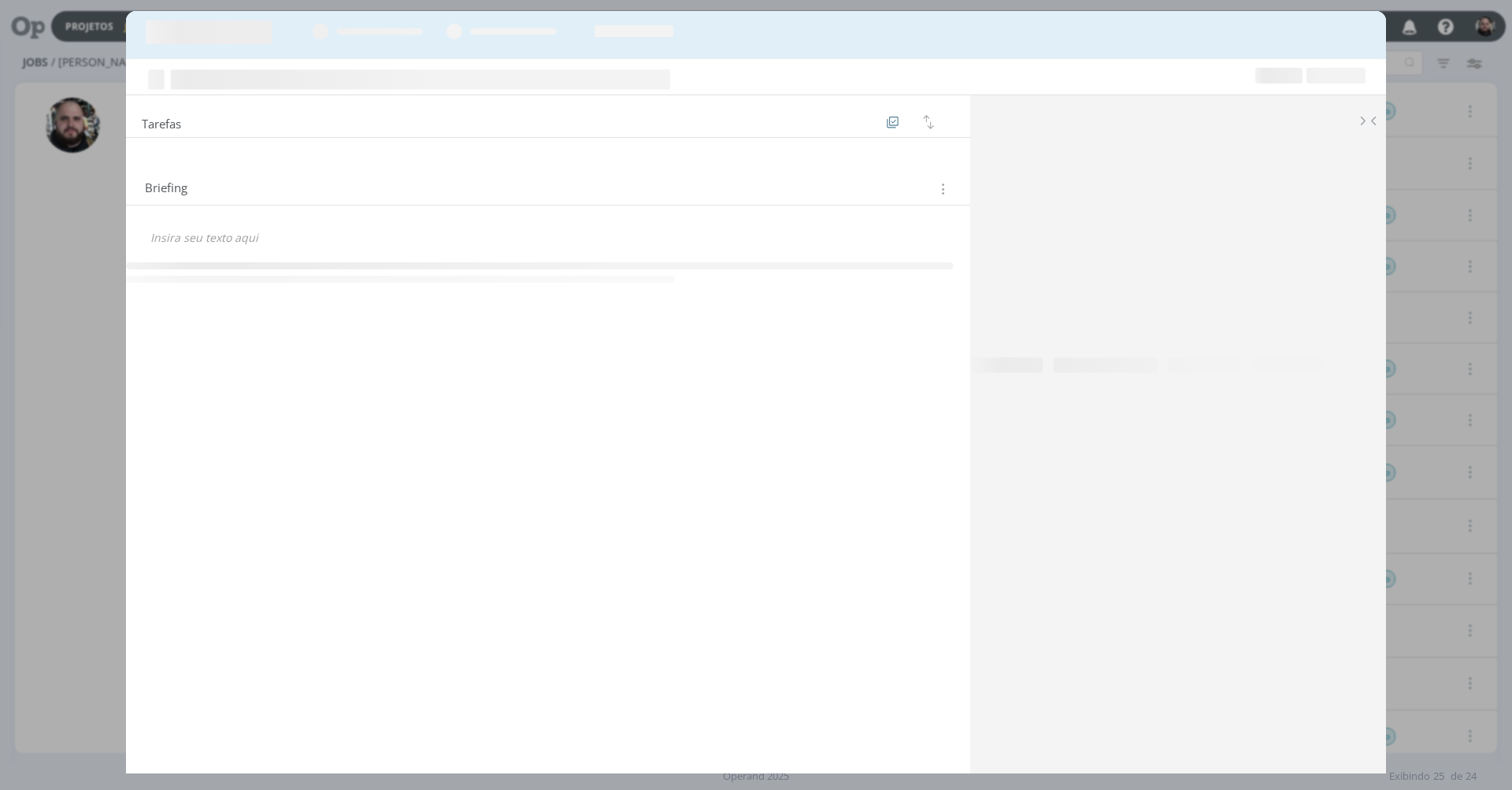
click at [1158, 45] on div "dialog" at bounding box center [756, 34] width 1261 height 47
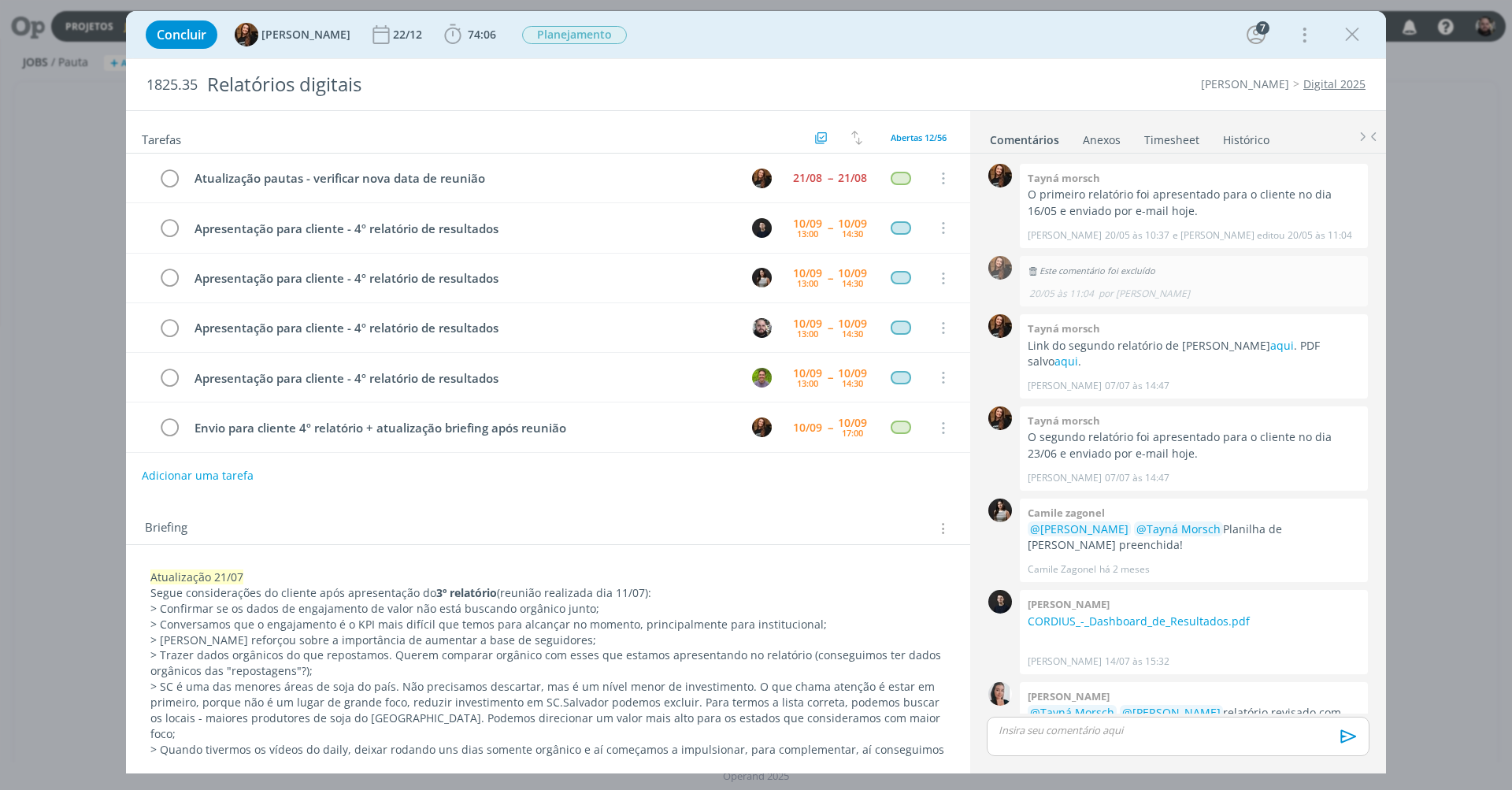
scroll to position [1426, 0]
